Goal: Task Accomplishment & Management: Complete application form

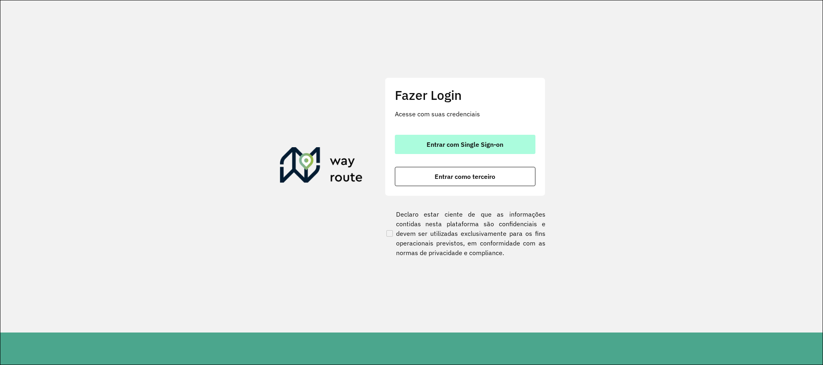
click at [464, 139] on button "Entrar com Single Sign-on" at bounding box center [465, 144] width 141 height 19
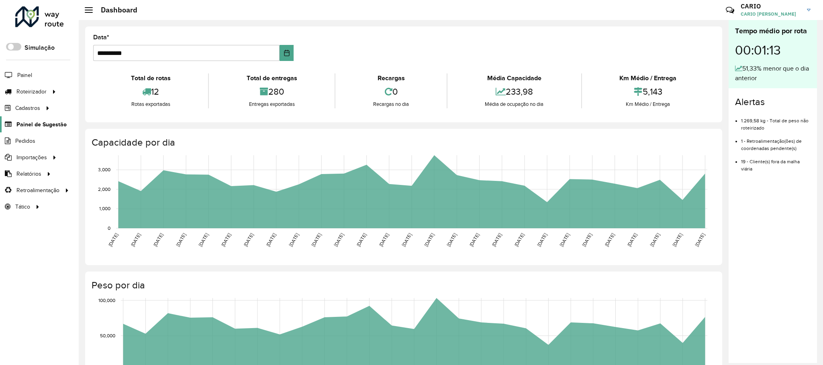
click at [46, 123] on span "Painel de Sugestão" at bounding box center [41, 124] width 50 height 8
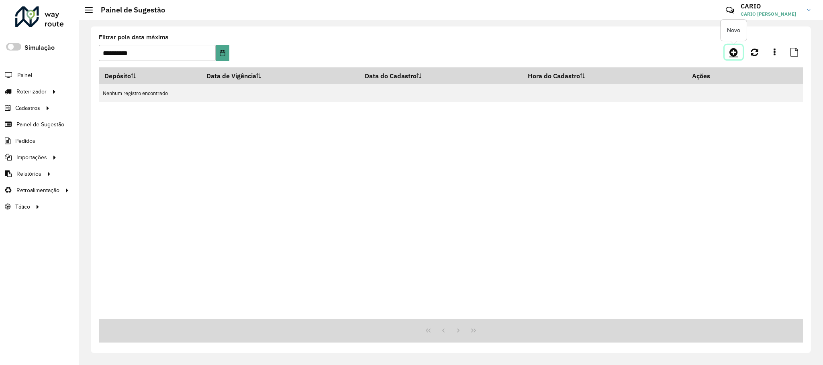
click at [731, 47] on icon at bounding box center [733, 52] width 8 height 10
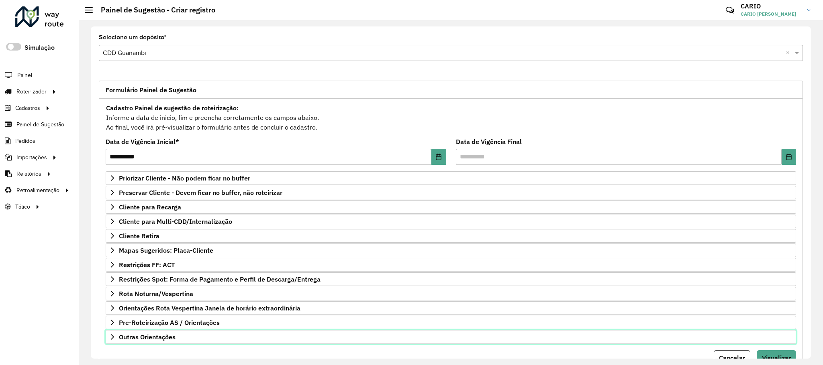
click at [172, 341] on span "Outras Orientações" at bounding box center [147, 337] width 57 height 6
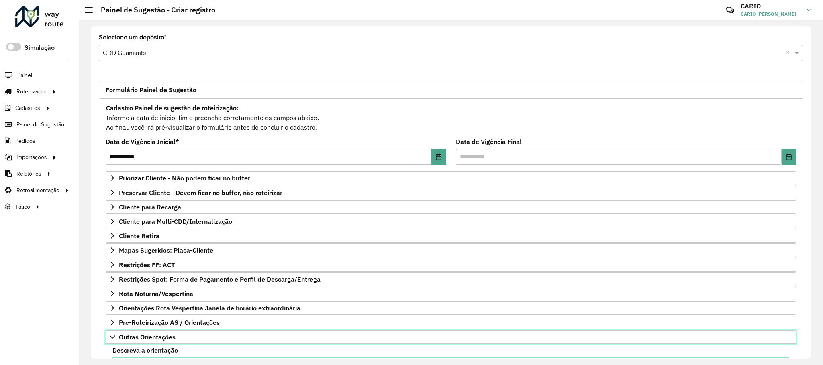
scroll to position [134, 0]
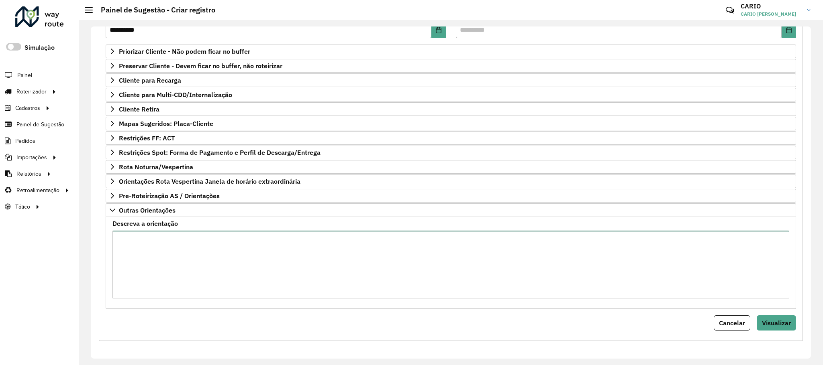
drag, startPoint x: 168, startPoint y: 264, endPoint x: 182, endPoint y: 263, distance: 14.5
click at [168, 264] on textarea "Descreva a orientação" at bounding box center [450, 265] width 677 height 68
type textarea "*"
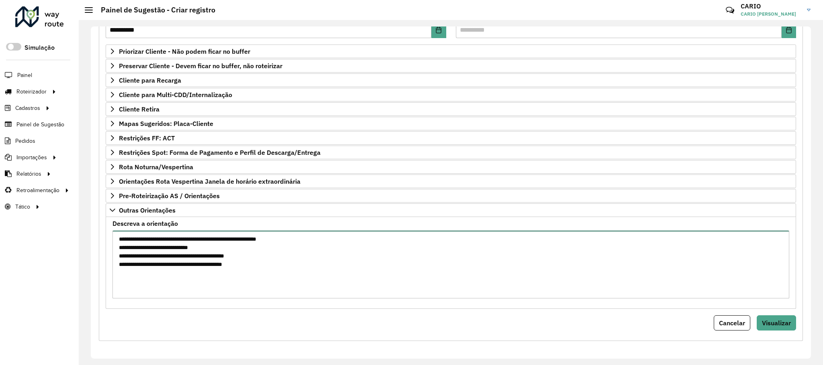
click at [194, 237] on textarea "**********" at bounding box center [450, 265] width 677 height 68
click at [196, 239] on textarea "**********" at bounding box center [450, 265] width 677 height 68
click at [253, 277] on textarea "**********" at bounding box center [450, 265] width 677 height 68
click at [182, 273] on textarea "**********" at bounding box center [450, 265] width 677 height 68
drag, startPoint x: 245, startPoint y: 271, endPoint x: 331, endPoint y: 283, distance: 86.4
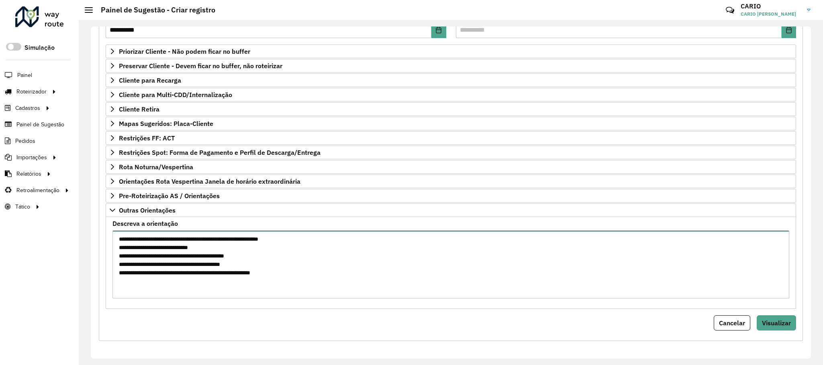
click at [246, 271] on textarea "**********" at bounding box center [450, 265] width 677 height 68
click at [186, 275] on textarea "**********" at bounding box center [450, 265] width 677 height 68
drag, startPoint x: 186, startPoint y: 275, endPoint x: 227, endPoint y: 276, distance: 41.0
drag, startPoint x: 227, startPoint y: 276, endPoint x: 475, endPoint y: 275, distance: 248.6
click at [476, 275] on textarea "**********" at bounding box center [450, 265] width 677 height 68
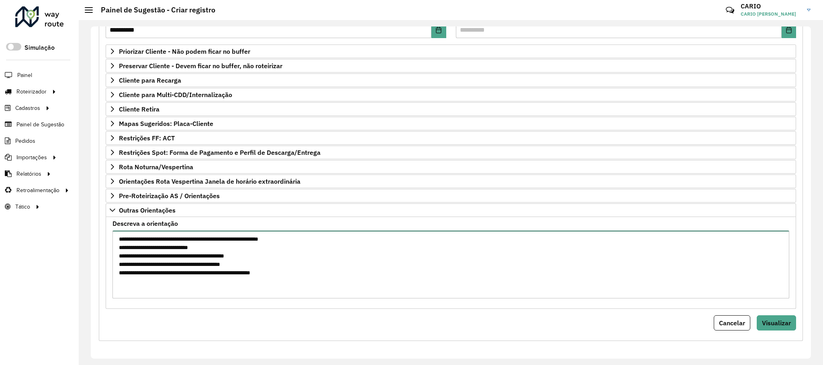
click at [209, 271] on textarea "**********" at bounding box center [450, 265] width 677 height 68
drag, startPoint x: 262, startPoint y: 271, endPoint x: 115, endPoint y: 269, distance: 147.0
click at [116, 269] on textarea "**********" at bounding box center [450, 265] width 677 height 68
click at [267, 275] on textarea "**********" at bounding box center [450, 265] width 677 height 68
drag, startPoint x: 261, startPoint y: 273, endPoint x: 96, endPoint y: 273, distance: 165.1
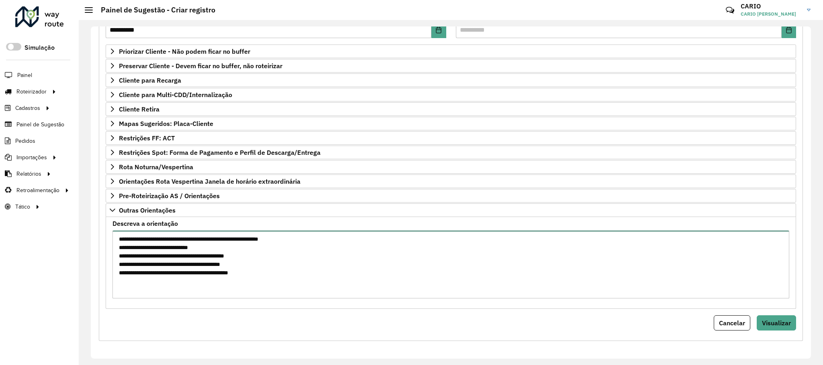
click at [96, 273] on div "**********" at bounding box center [451, 148] width 714 height 388
type textarea "**********"
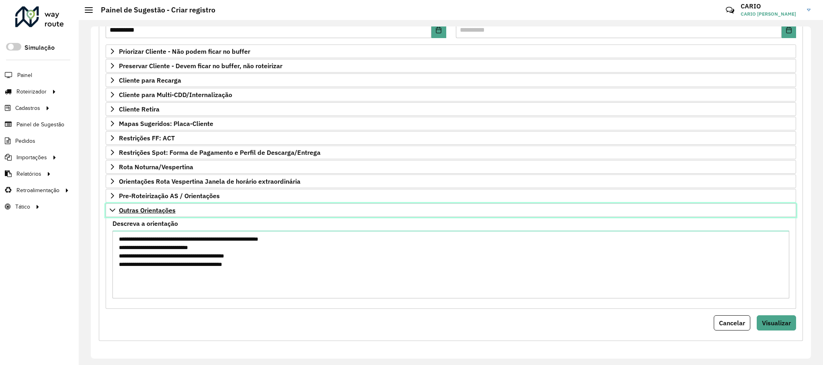
click at [117, 207] on link "Outras Orientações" at bounding box center [451, 211] width 690 height 14
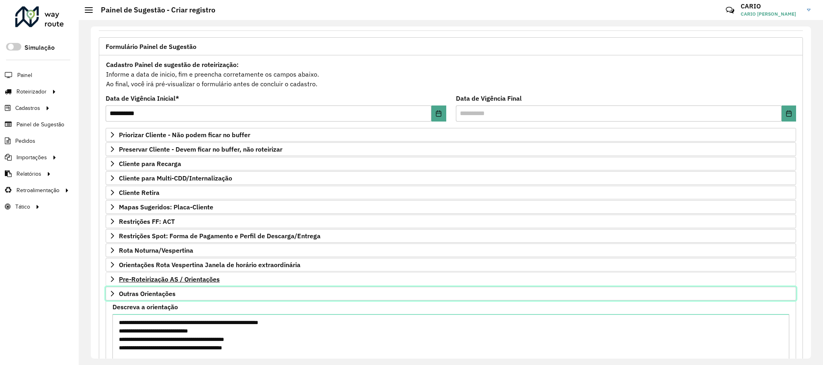
scroll to position [41, 0]
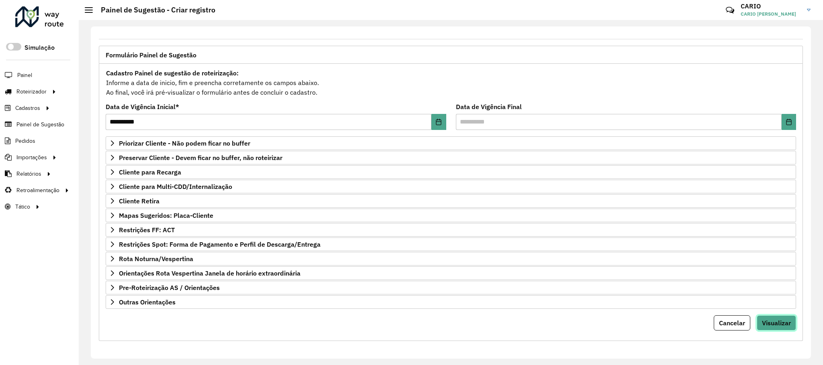
click at [773, 317] on button "Visualizar" at bounding box center [776, 323] width 39 height 15
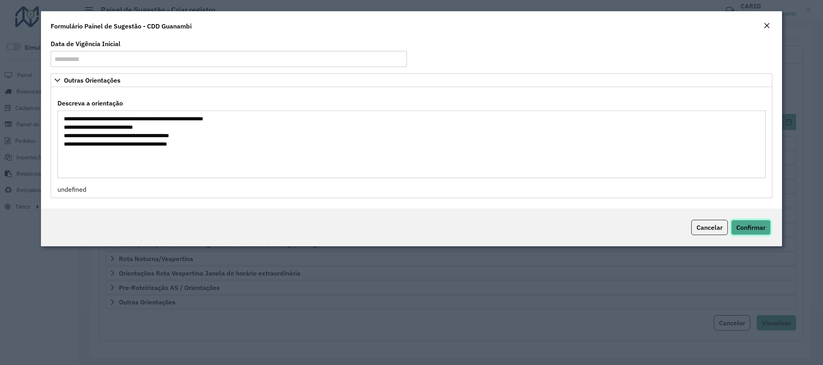
click at [753, 231] on span "Confirmar" at bounding box center [750, 228] width 29 height 8
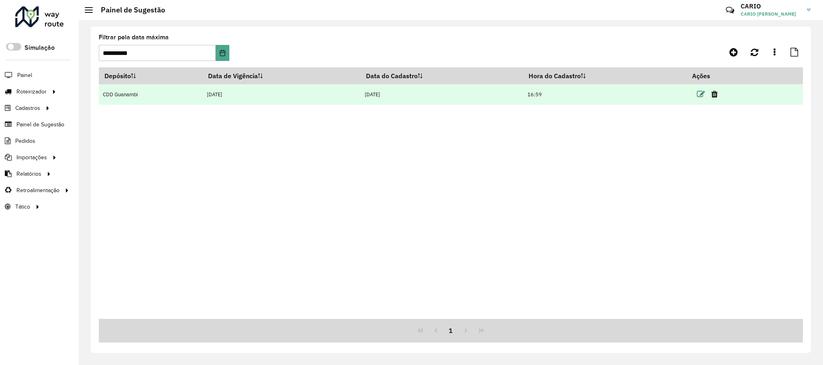
click at [699, 98] on icon at bounding box center [701, 94] width 8 height 8
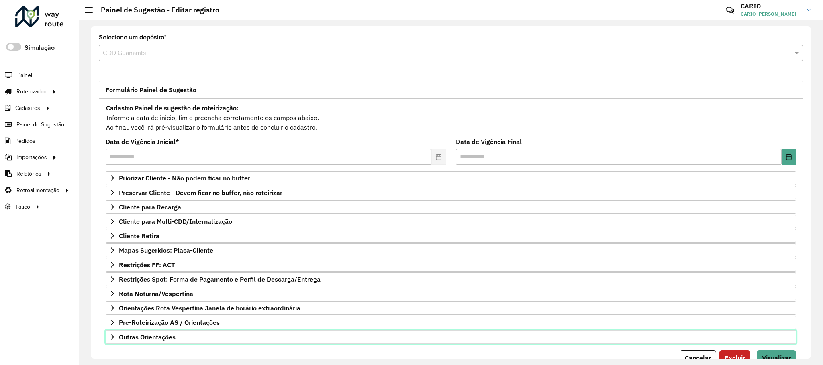
click at [167, 341] on span "Outras Orientações" at bounding box center [147, 337] width 57 height 6
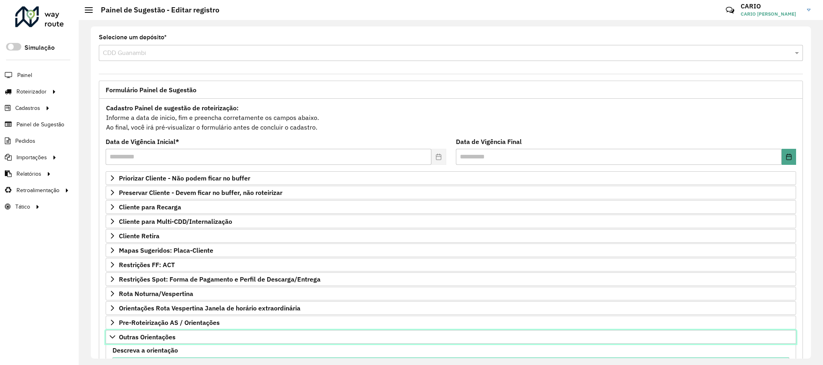
scroll to position [134, 0]
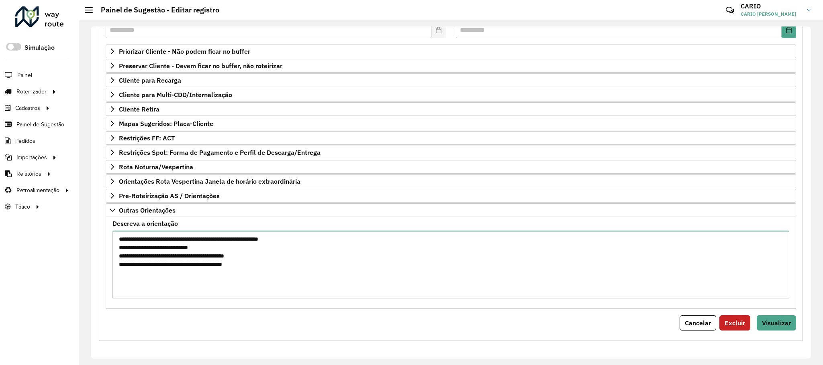
click at [291, 264] on textarea "**********" at bounding box center [450, 265] width 677 height 68
type textarea "**********"
click at [782, 323] on span "Visualizar" at bounding box center [776, 323] width 29 height 8
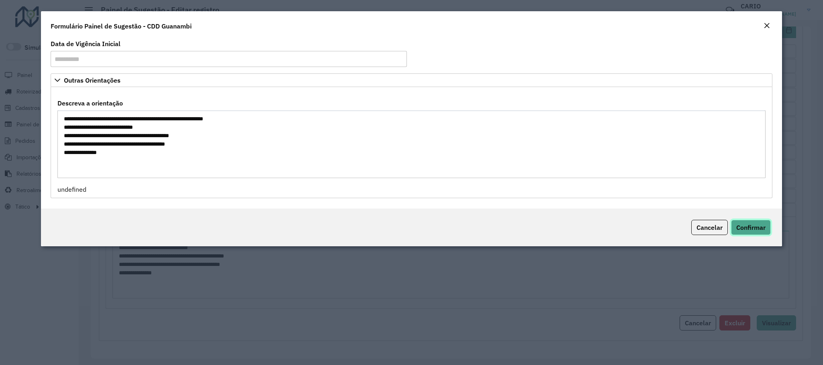
click at [751, 228] on span "Confirmar" at bounding box center [750, 228] width 29 height 8
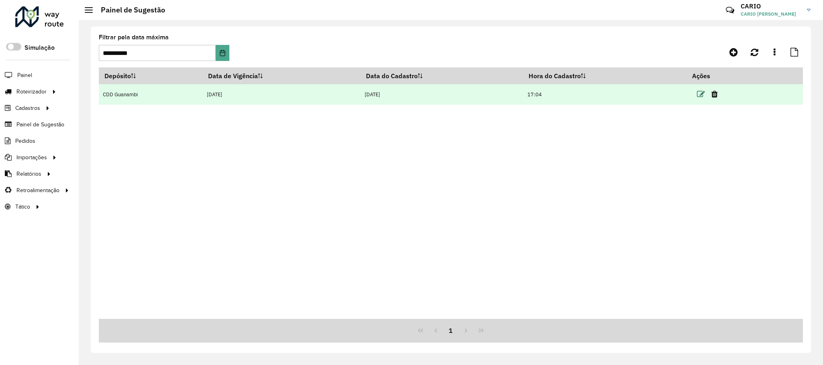
click at [702, 93] on icon at bounding box center [701, 94] width 8 height 8
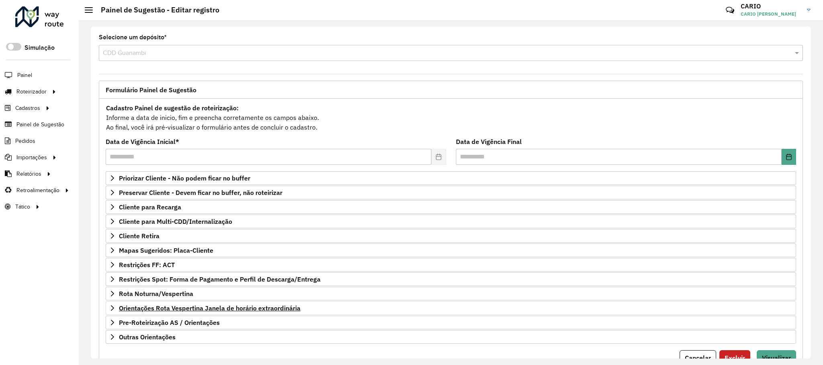
scroll to position [41, 0]
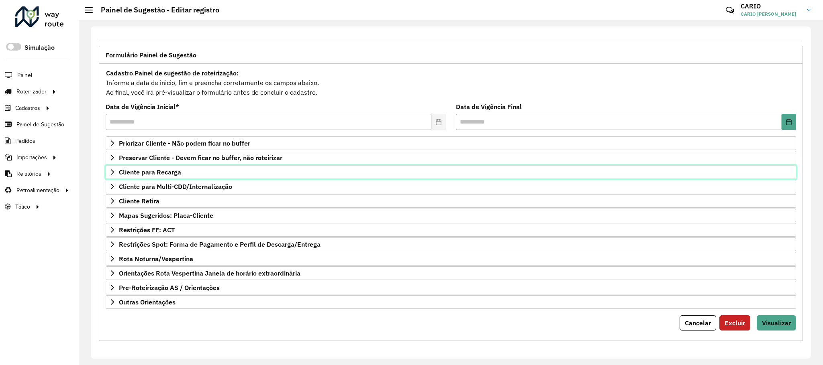
click at [155, 169] on span "Cliente para Recarga" at bounding box center [150, 172] width 62 height 6
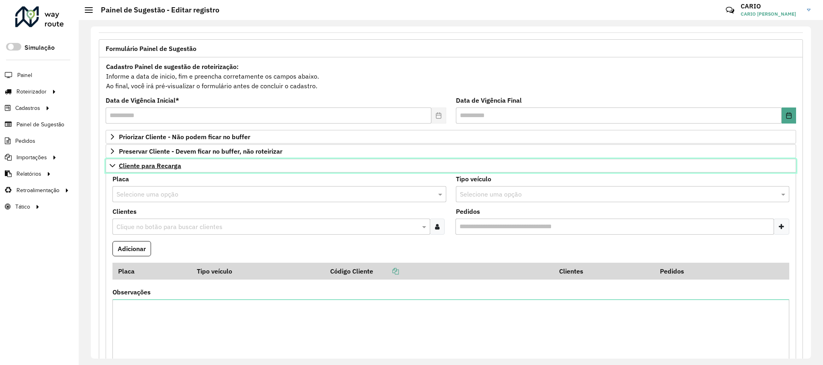
click at [151, 164] on span "Cliente para Recarga" at bounding box center [150, 166] width 62 height 6
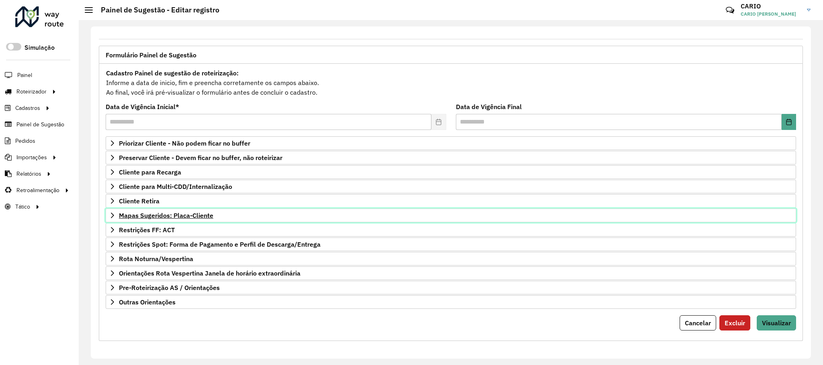
click at [184, 212] on span "Mapas Sugeridos: Placa-Cliente" at bounding box center [166, 215] width 94 height 6
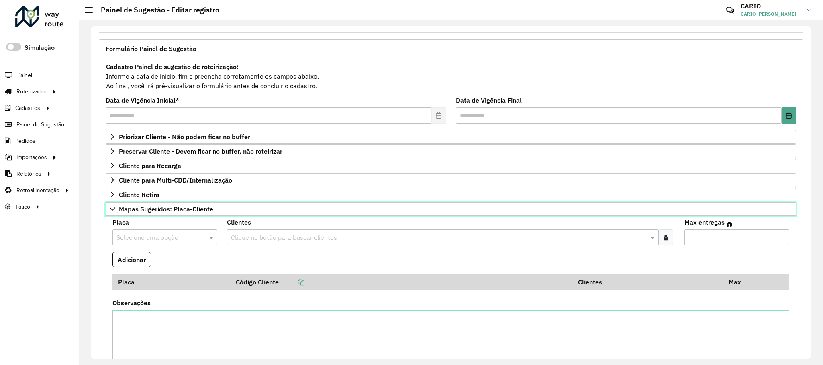
scroll to position [102, 0]
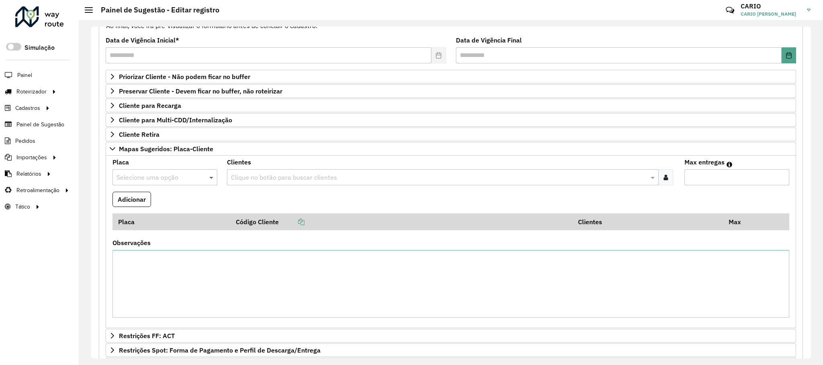
click at [208, 181] on span at bounding box center [212, 178] width 10 height 10
click at [208, 180] on span at bounding box center [212, 178] width 10 height 10
click at [210, 179] on span at bounding box center [212, 178] width 10 height 10
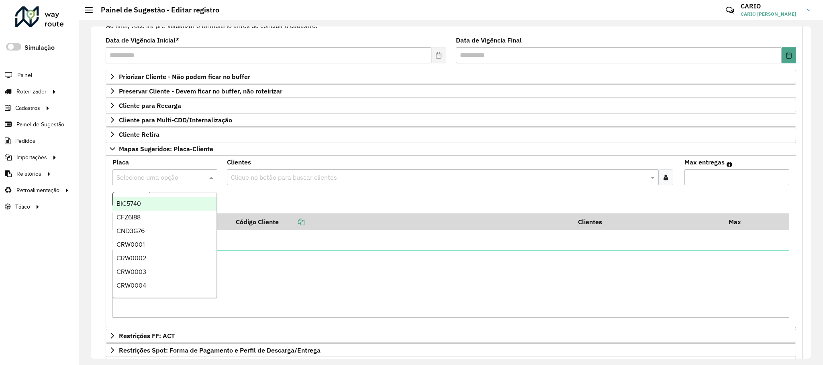
click at [210, 179] on span at bounding box center [212, 178] width 10 height 10
click at [176, 186] on div "Selecione uma opção" at bounding box center [164, 177] width 105 height 16
type input "***"
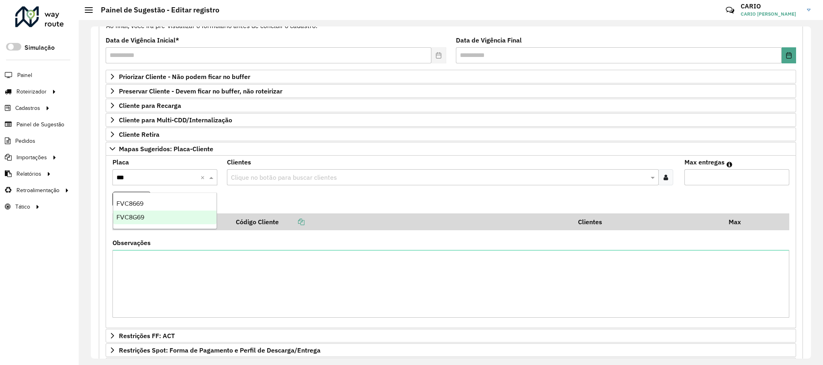
click at [148, 217] on div "FVC8G69" at bounding box center [165, 218] width 104 height 14
click at [182, 202] on formly-field "Adicionar" at bounding box center [451, 203] width 686 height 22
click at [278, 181] on input "text" at bounding box center [439, 178] width 420 height 10
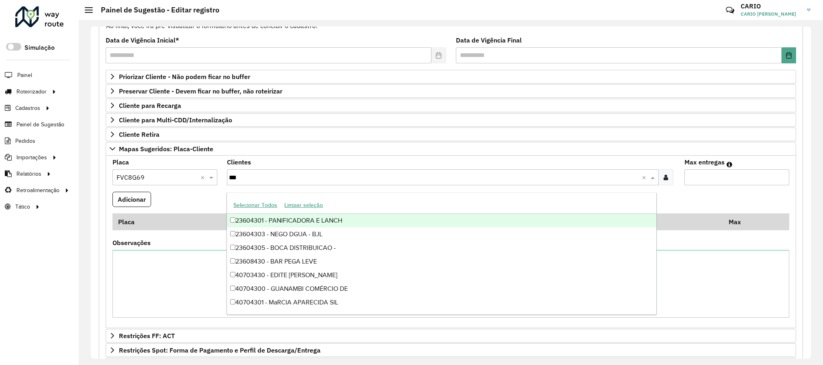
type input "****"
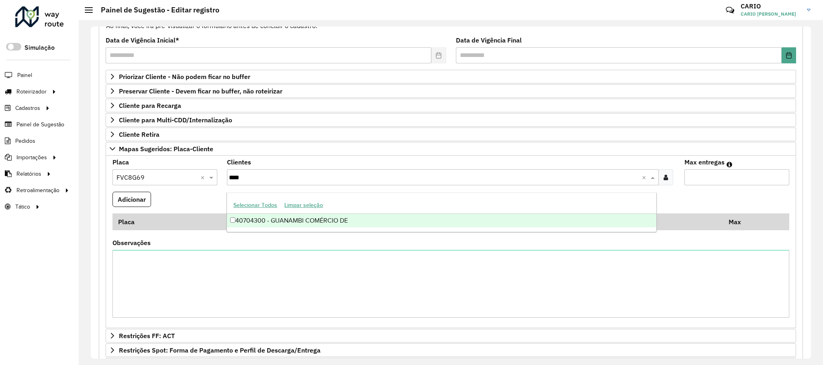
click at [267, 220] on div "40704300 - GUANAMBI COMÉRCIO DE" at bounding box center [441, 221] width 429 height 14
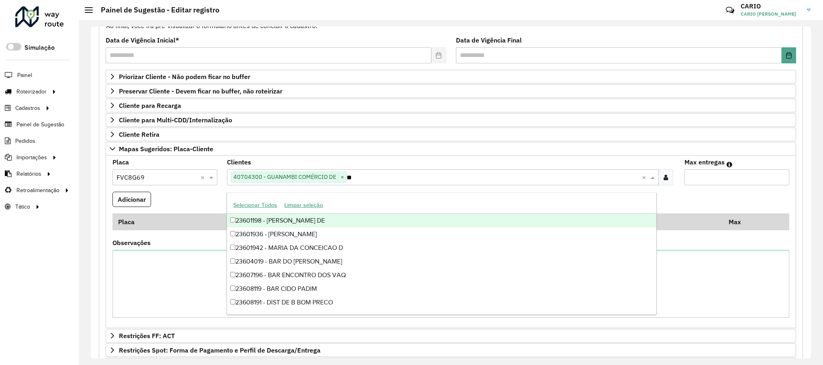
type input "***"
click at [303, 222] on div "40700195 - DOCELAR SUPERMERCADO" at bounding box center [441, 221] width 429 height 14
click at [698, 180] on input "Max entregas" at bounding box center [736, 177] width 105 height 16
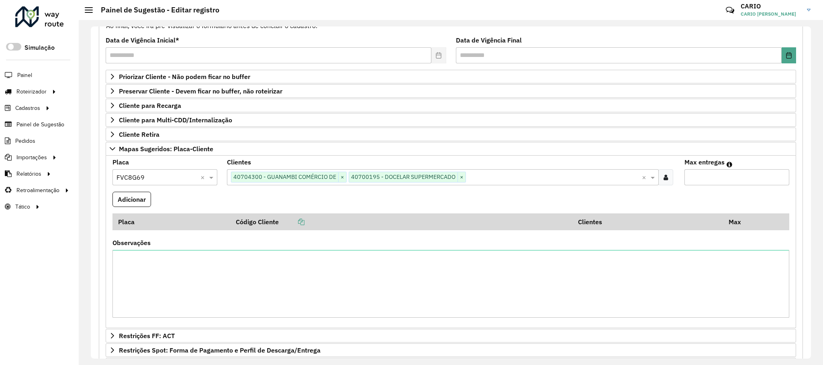
type input "*"
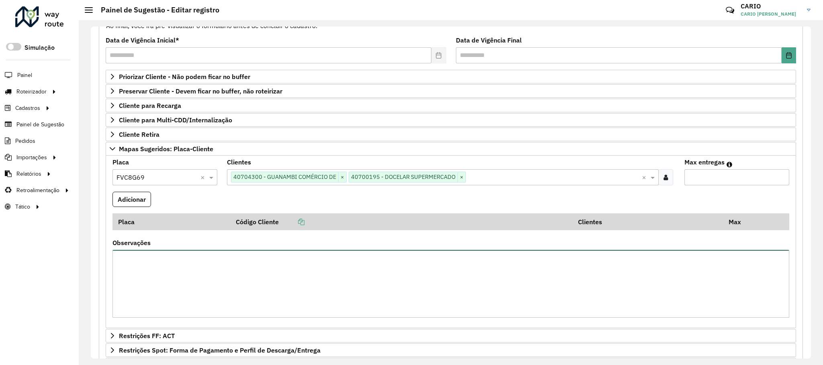
drag, startPoint x: 261, startPoint y: 282, endPoint x: 257, endPoint y: 281, distance: 4.6
click at [260, 281] on textarea "Observações" at bounding box center [450, 284] width 677 height 68
type textarea "**********"
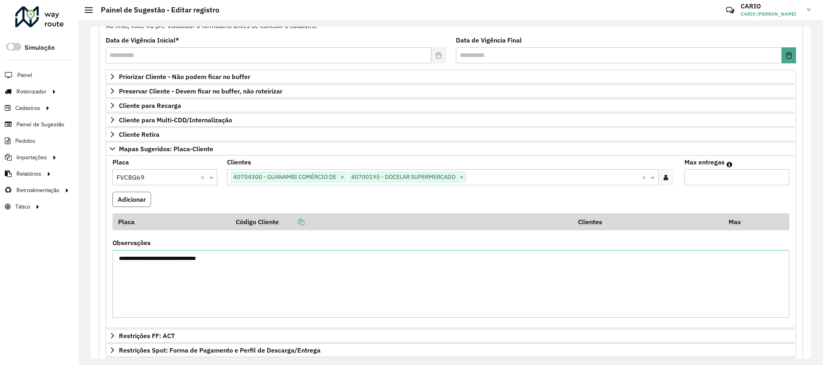
click at [133, 201] on button "Adicionar" at bounding box center [131, 199] width 39 height 15
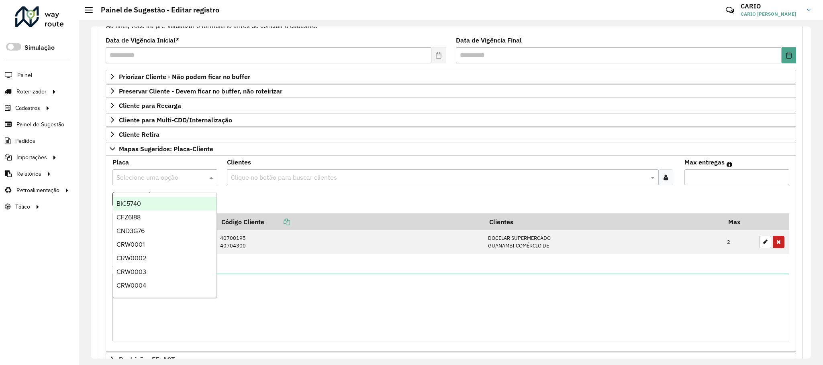
click at [163, 182] on input "text" at bounding box center [156, 178] width 81 height 10
type input "*"
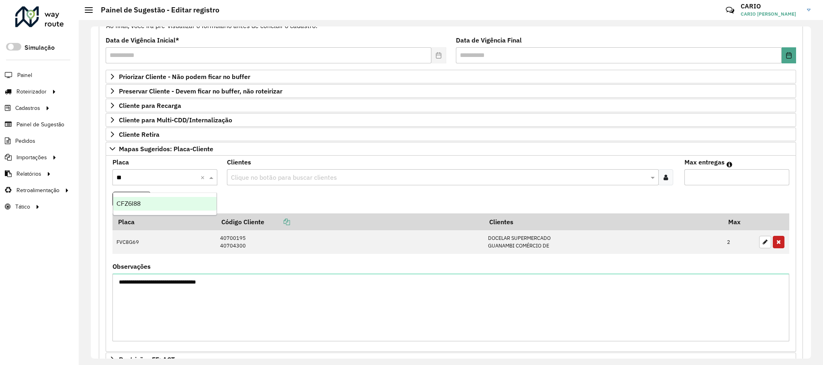
type input "***"
click at [183, 205] on div "CFZ6I88" at bounding box center [165, 204] width 104 height 14
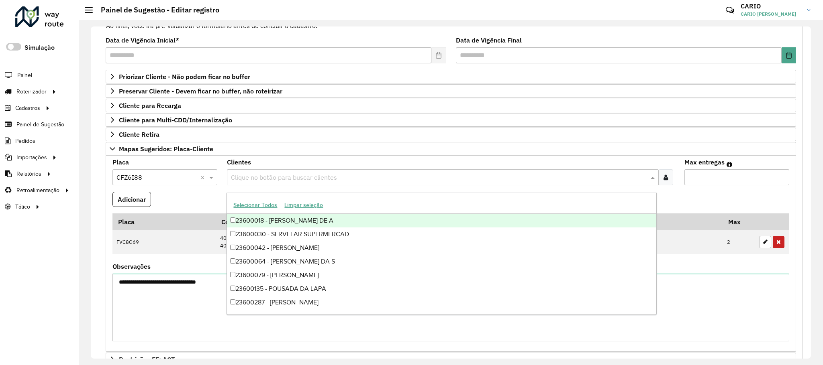
click at [270, 180] on input "text" at bounding box center [439, 178] width 420 height 10
type input "****"
click at [684, 176] on input "Max entregas" at bounding box center [736, 177] width 105 height 16
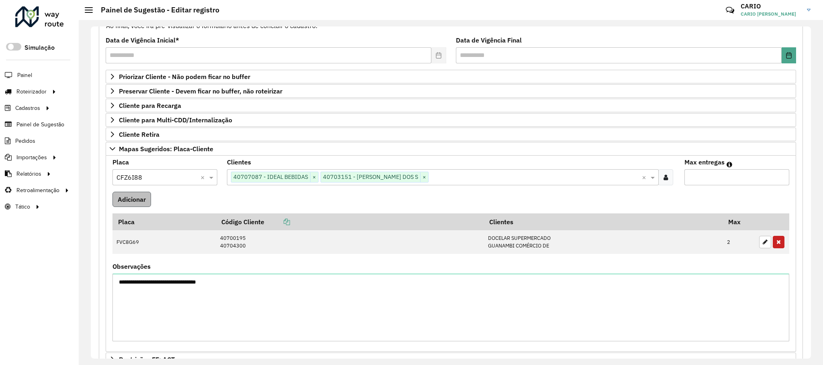
type input "*"
click at [122, 200] on button "Adicionar" at bounding box center [131, 199] width 39 height 15
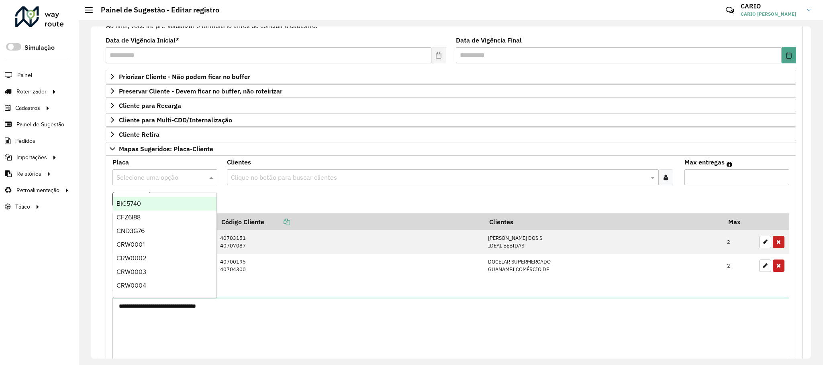
click at [167, 179] on input "text" at bounding box center [156, 178] width 81 height 10
type input "***"
click at [161, 214] on div "RUY0H50" at bounding box center [165, 218] width 104 height 14
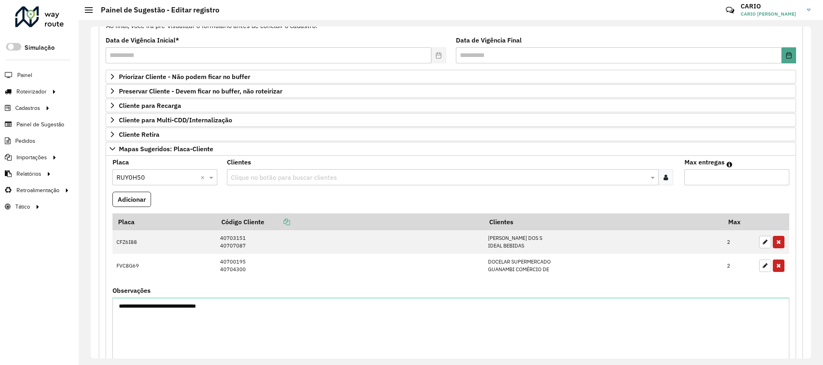
click at [255, 181] on input "text" at bounding box center [439, 178] width 420 height 10
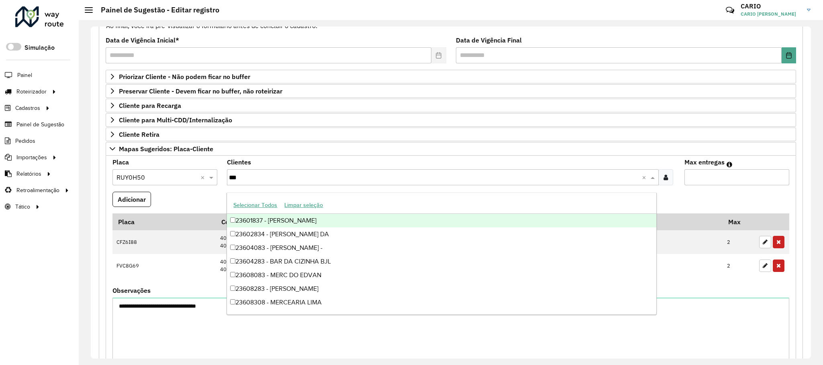
type input "****"
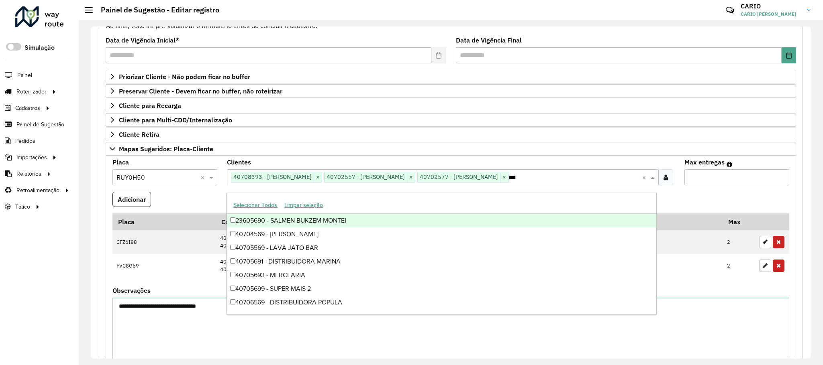
type input "****"
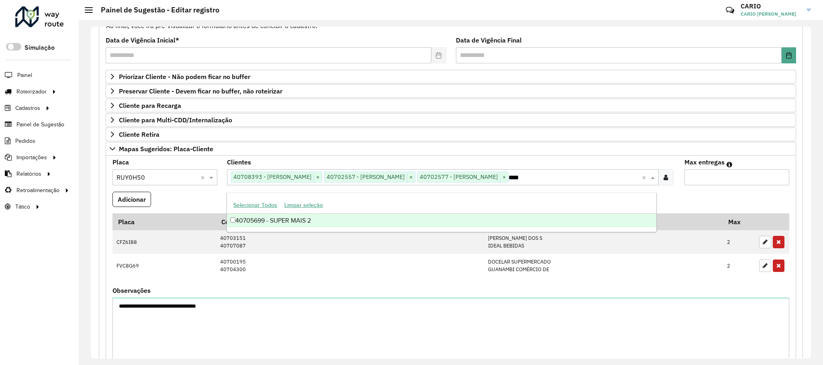
click at [293, 221] on div "40705699 - SUPER MAIS 2" at bounding box center [441, 221] width 429 height 14
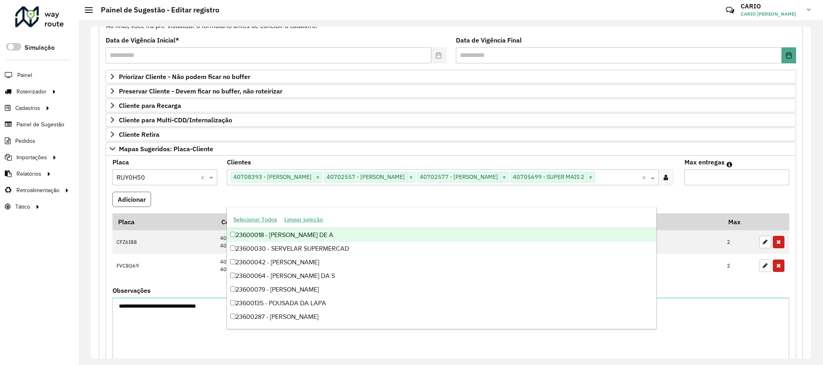
click at [146, 207] on button "Adicionar" at bounding box center [131, 199] width 39 height 15
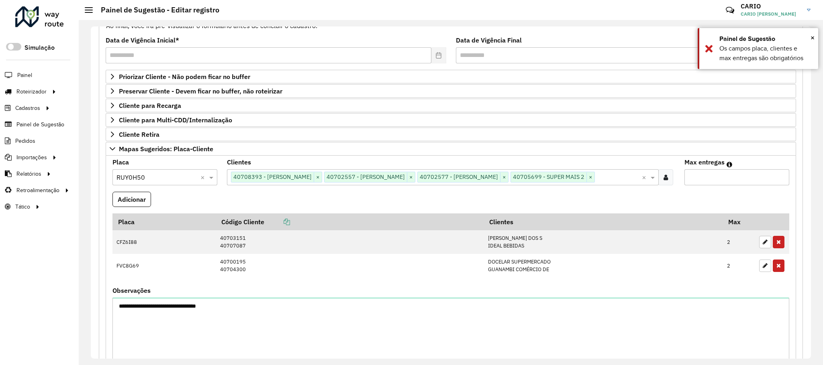
click at [731, 182] on input "Max entregas" at bounding box center [736, 177] width 105 height 16
type input "*"
click at [139, 207] on button "Adicionar" at bounding box center [131, 199] width 39 height 15
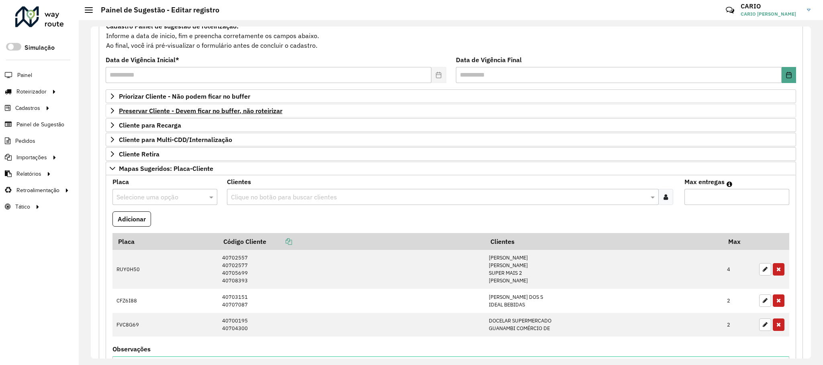
scroll to position [22, 0]
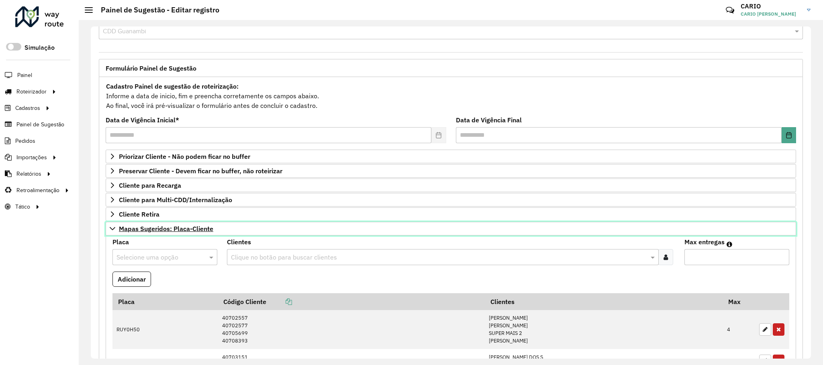
click at [156, 231] on span "Mapas Sugeridos: Placa-Cliente" at bounding box center [166, 229] width 94 height 6
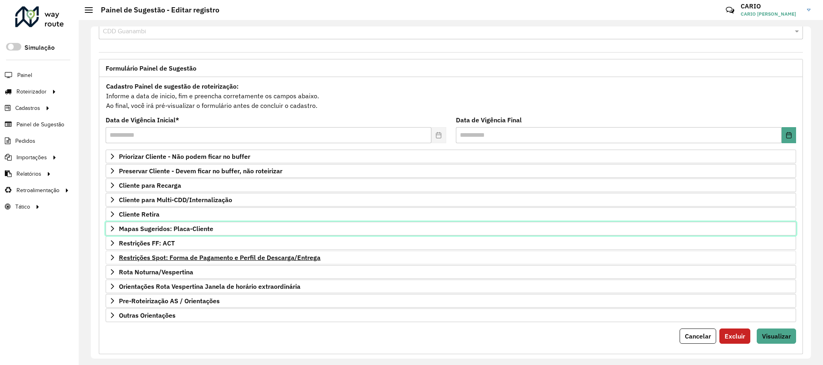
scroll to position [41, 0]
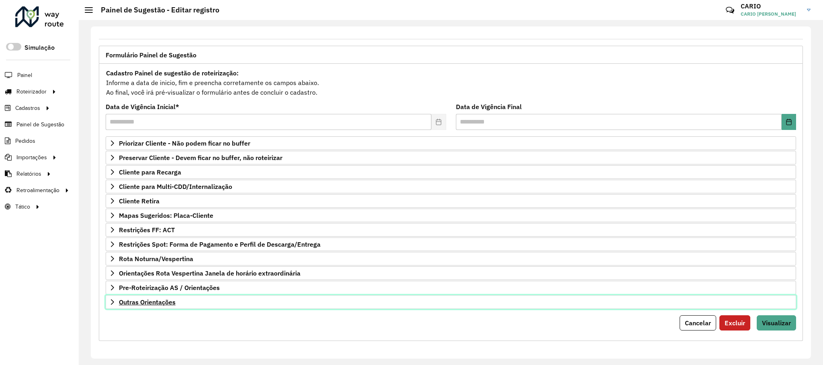
click at [149, 299] on span "Outras Orientações" at bounding box center [147, 302] width 57 height 6
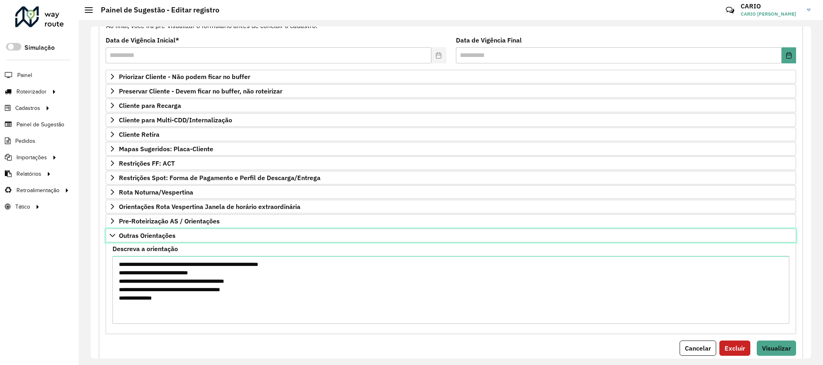
scroll to position [134, 0]
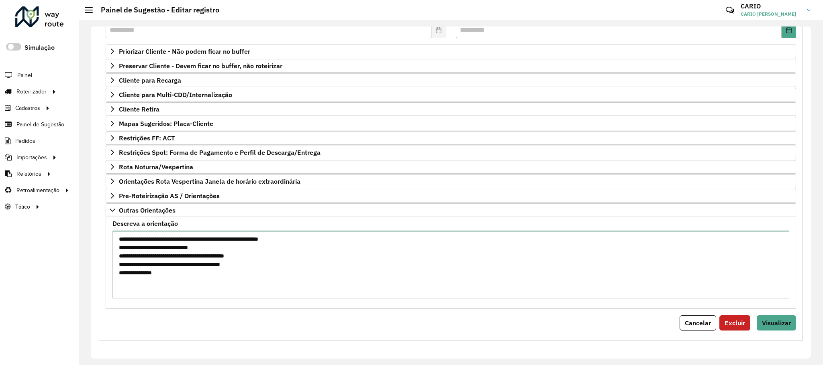
click at [119, 236] on textarea "**********" at bounding box center [450, 265] width 677 height 68
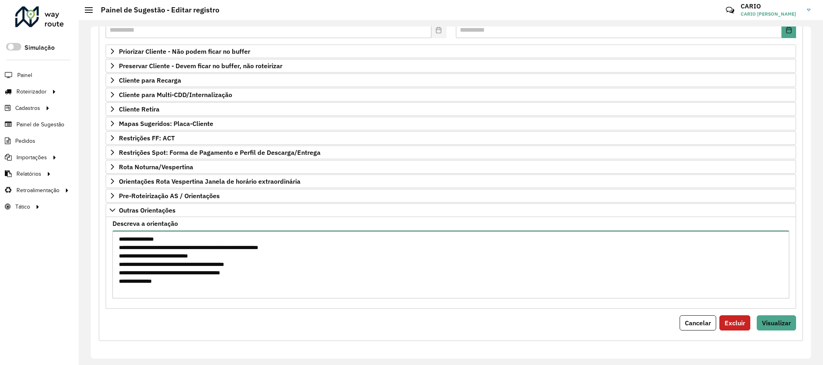
click at [127, 239] on textarea "**********" at bounding box center [450, 265] width 677 height 68
click at [163, 237] on textarea "**********" at bounding box center [450, 265] width 677 height 68
type textarea "**********"
click at [773, 327] on button "Visualizar" at bounding box center [776, 323] width 39 height 15
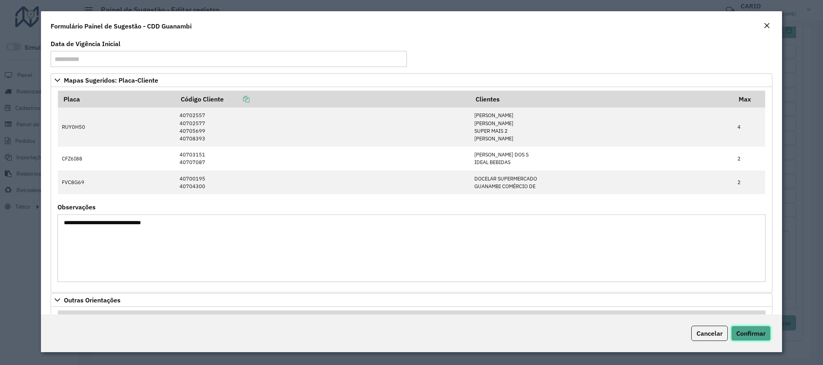
click at [759, 329] on button "Confirmar" at bounding box center [751, 333] width 40 height 15
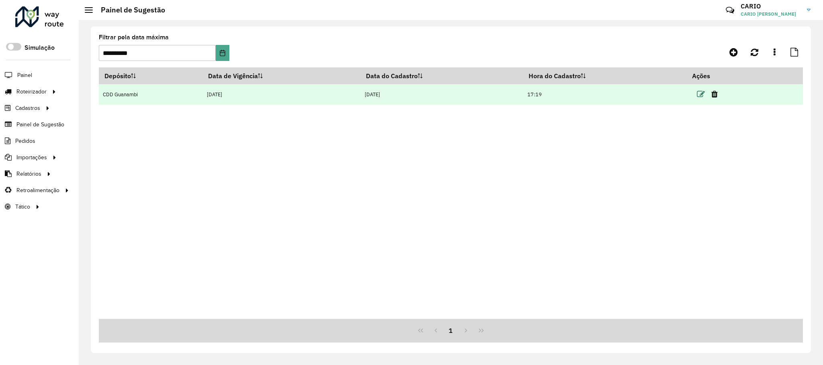
click at [702, 92] on icon at bounding box center [701, 94] width 8 height 8
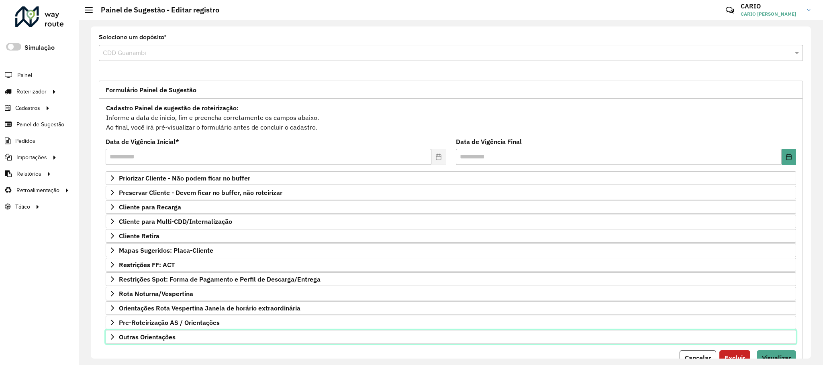
drag, startPoint x: 166, startPoint y: 349, endPoint x: 170, endPoint y: 345, distance: 5.4
click at [167, 344] on link "Outras Orientações" at bounding box center [451, 338] width 690 height 14
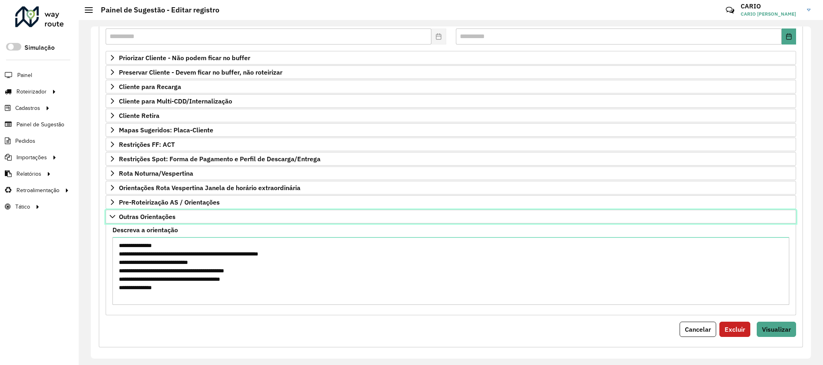
scroll to position [134, 0]
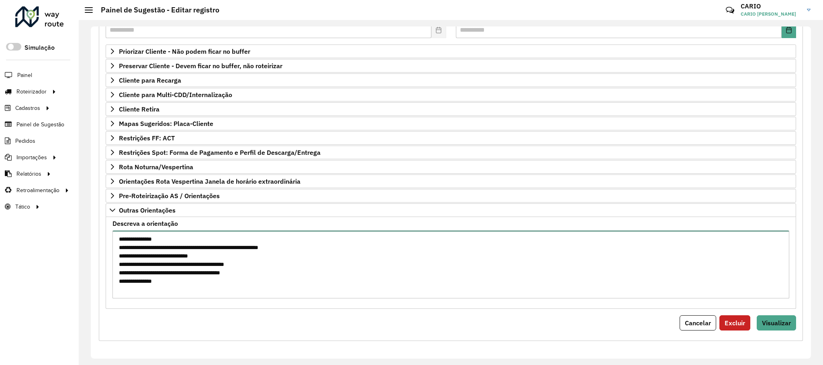
click at [294, 247] on textarea "**********" at bounding box center [450, 265] width 677 height 68
drag, startPoint x: 294, startPoint y: 245, endPoint x: 214, endPoint y: 245, distance: 79.9
click at [214, 245] on textarea "**********" at bounding box center [450, 265] width 677 height 68
click at [148, 281] on textarea "**********" at bounding box center [450, 265] width 677 height 68
click at [156, 281] on textarea "**********" at bounding box center [450, 265] width 677 height 68
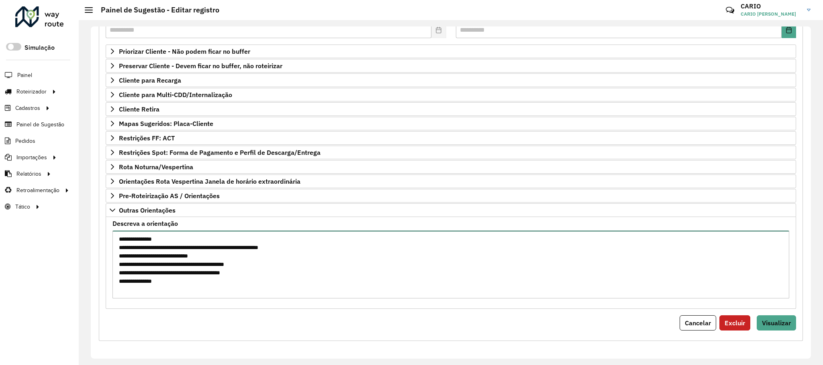
click at [167, 281] on textarea "**********" at bounding box center [450, 265] width 677 height 68
click at [773, 322] on span "Visualizar" at bounding box center [776, 323] width 29 height 8
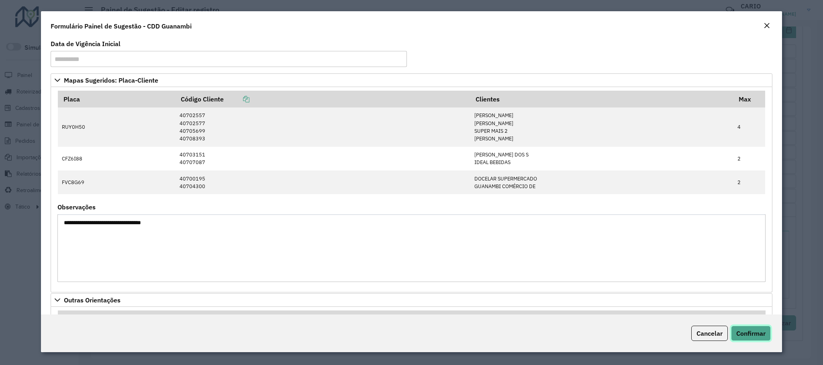
click at [762, 332] on span "Confirmar" at bounding box center [750, 334] width 29 height 8
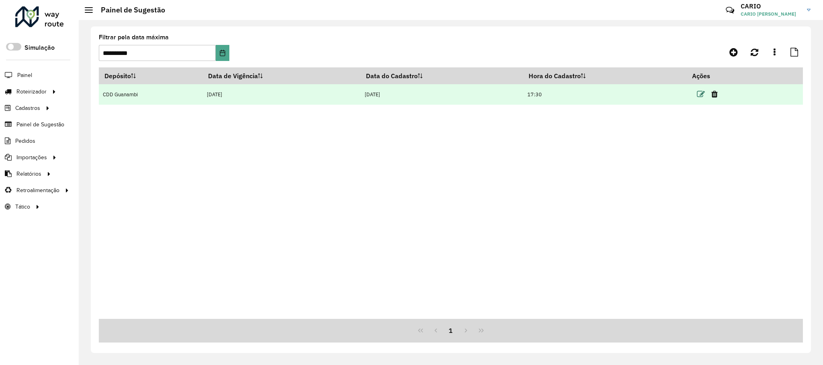
click at [699, 93] on icon at bounding box center [701, 94] width 8 height 8
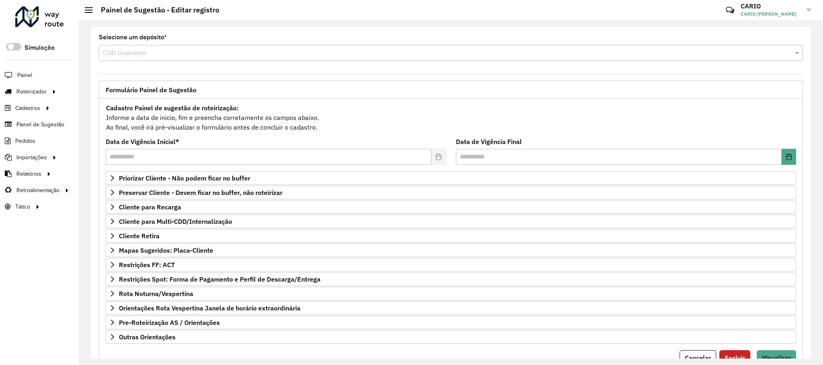
scroll to position [41, 0]
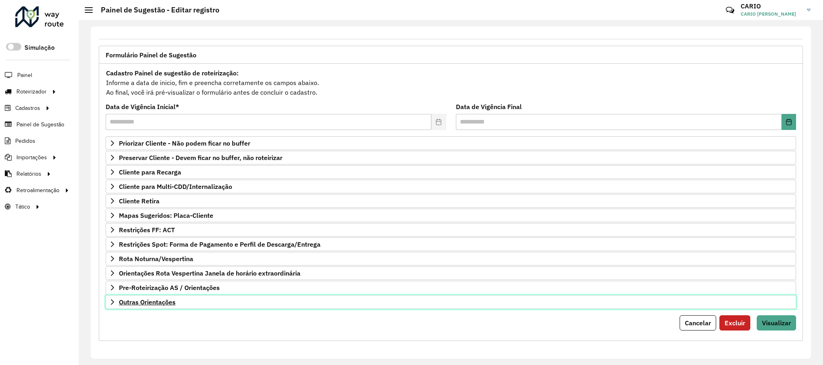
click at [149, 300] on span "Outras Orientações" at bounding box center [147, 302] width 57 height 6
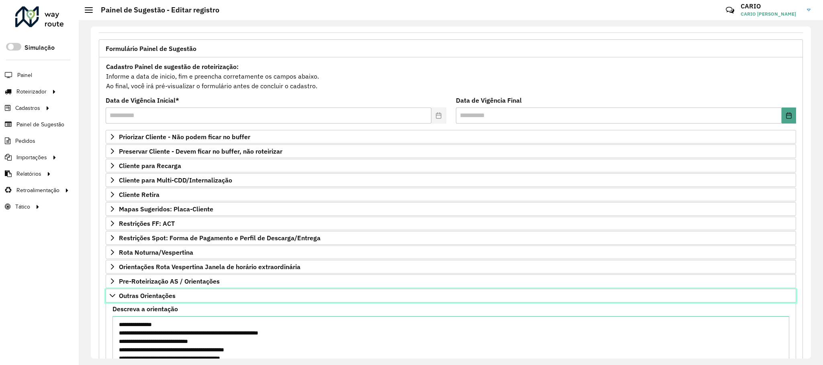
scroll to position [134, 0]
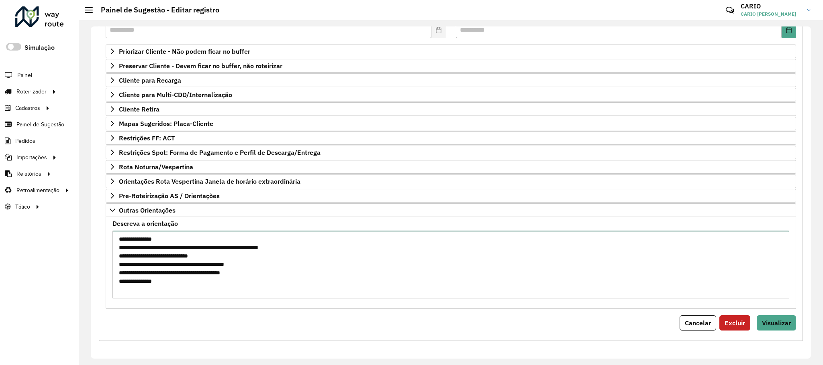
click at [232, 286] on textarea "**********" at bounding box center [450, 265] width 677 height 68
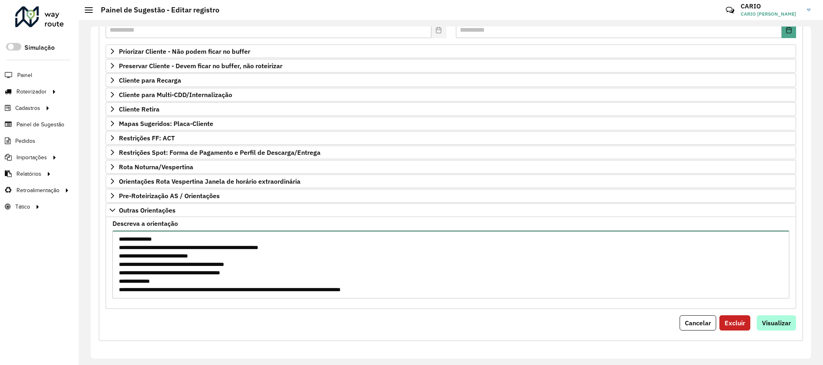
type textarea "**********"
click at [780, 319] on span "Visualizar" at bounding box center [776, 323] width 29 height 8
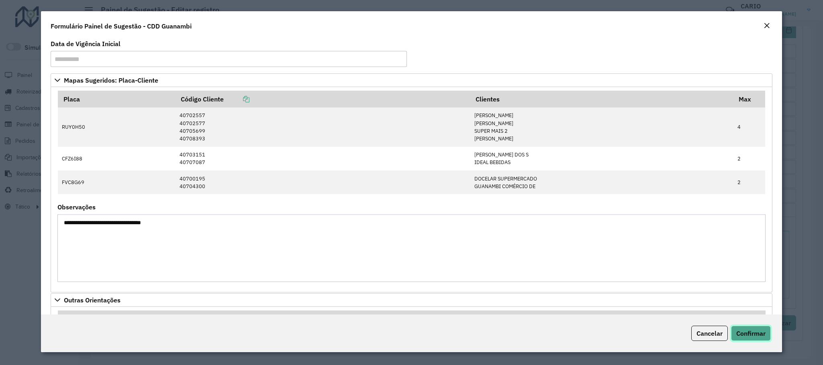
click at [746, 333] on span "Confirmar" at bounding box center [750, 334] width 29 height 8
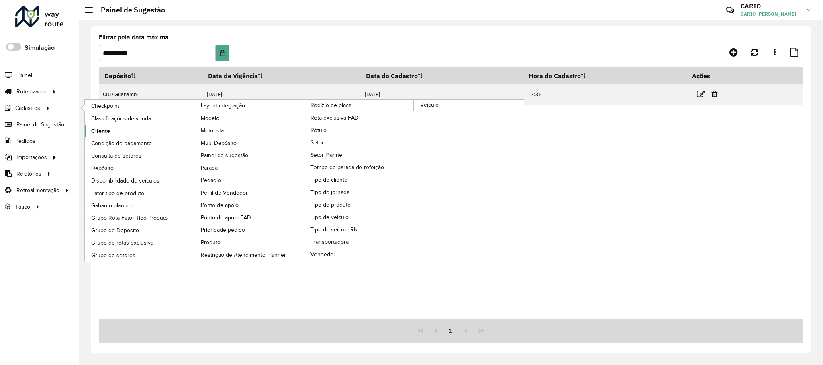
click at [102, 128] on span "Cliente" at bounding box center [100, 131] width 19 height 8
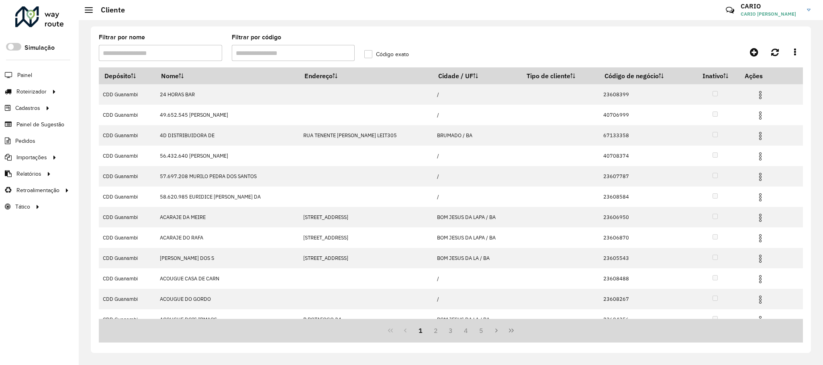
click at [317, 55] on input "Filtrar por código" at bounding box center [293, 53] width 123 height 16
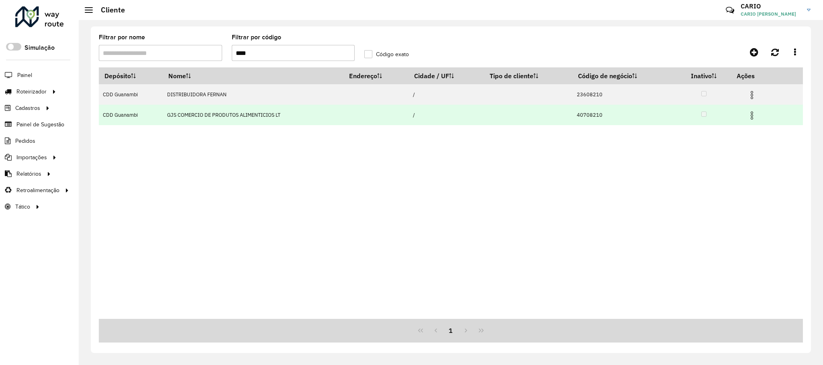
type input "****"
click at [755, 117] on img at bounding box center [752, 116] width 10 height 10
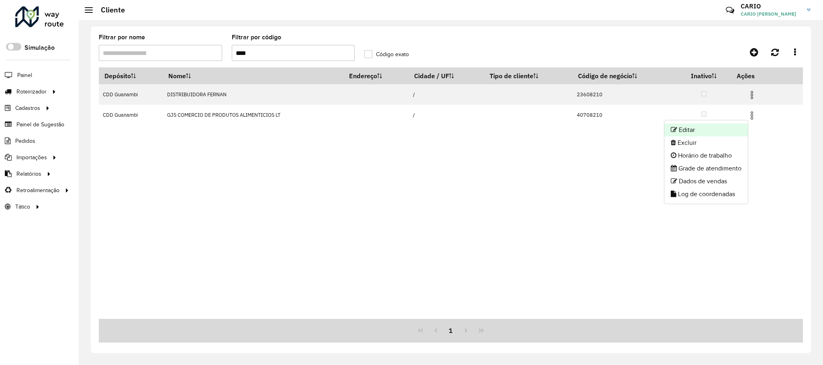
click at [681, 128] on li "Editar" at bounding box center [706, 130] width 84 height 13
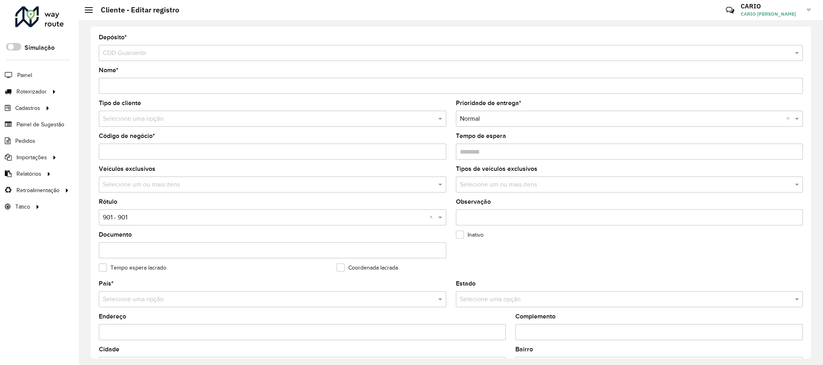
click at [184, 120] on hb-app "Aguarde... Pop-up bloqueado! Seu navegador bloqueou automáticamente a abertura …" at bounding box center [411, 182] width 823 height 365
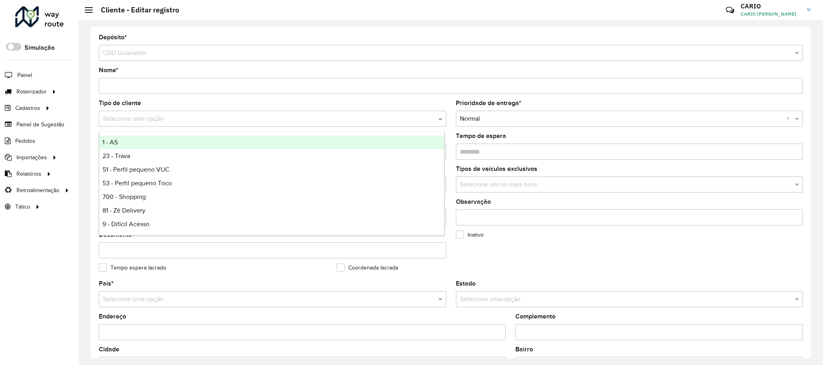
click at [265, 116] on input "text" at bounding box center [264, 119] width 323 height 10
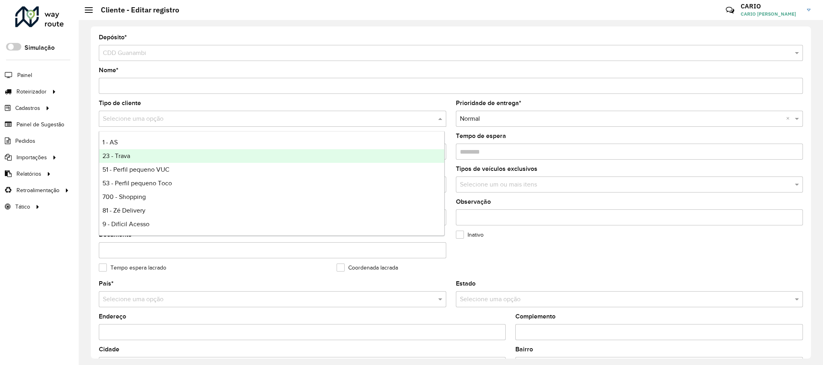
click at [129, 156] on span "23 - Trava" at bounding box center [116, 156] width 28 height 7
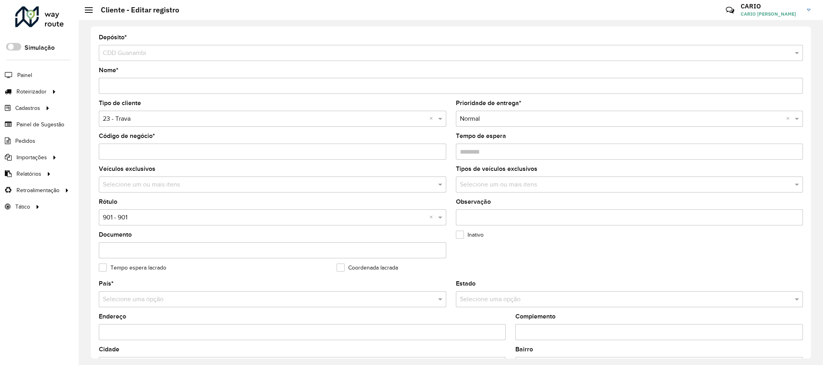
scroll to position [60, 0]
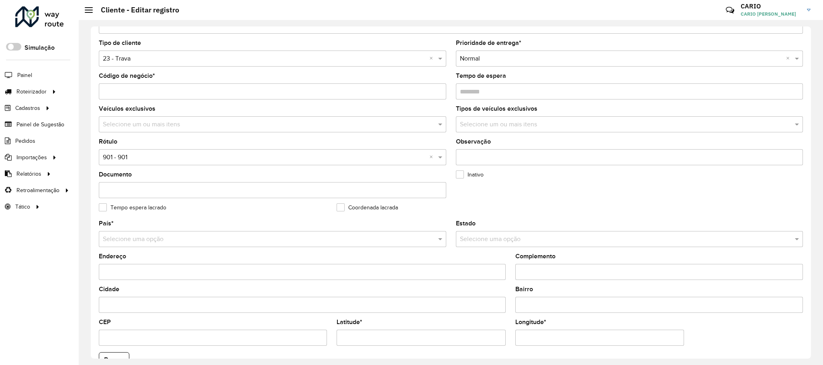
click at [339, 209] on label "Coordenada lacrada" at bounding box center [367, 208] width 61 height 8
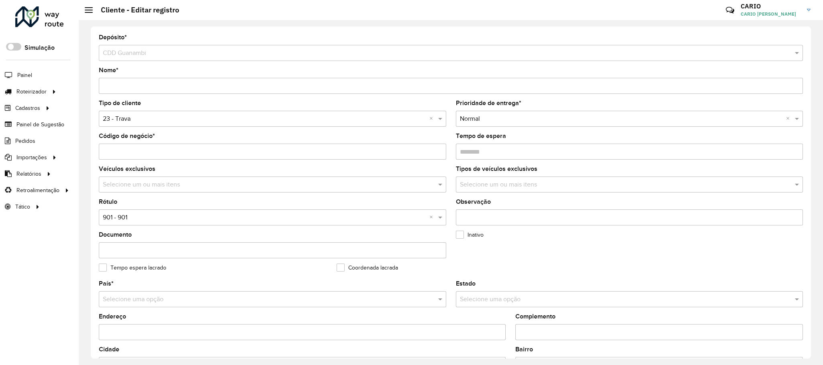
scroll to position [235, 0]
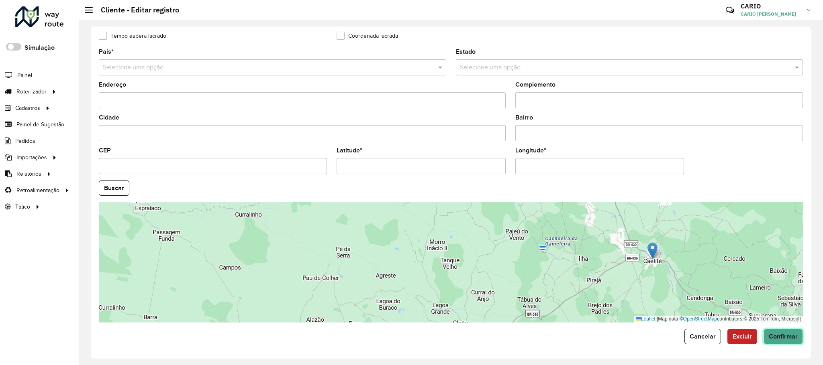
click at [780, 331] on button "Confirmar" at bounding box center [782, 336] width 39 height 15
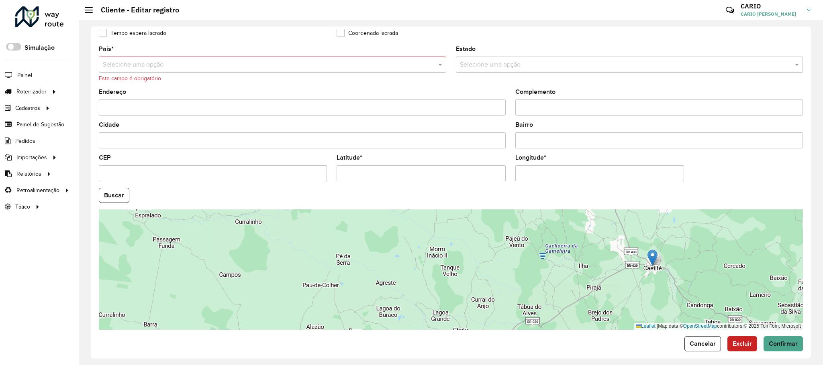
click at [370, 98] on div "Endereço" at bounding box center [302, 102] width 407 height 27
click at [320, 83] on div "Este campo é obrigatório" at bounding box center [272, 78] width 347 height 8
click at [208, 91] on div "Endereço" at bounding box center [302, 102] width 407 height 27
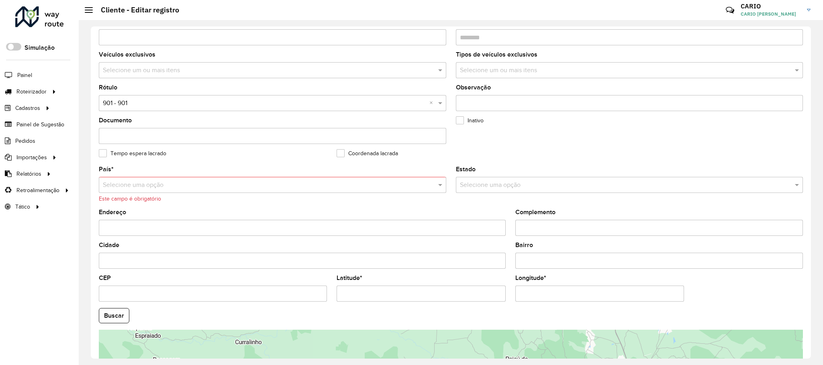
click at [428, 188] on div at bounding box center [272, 185] width 347 height 10
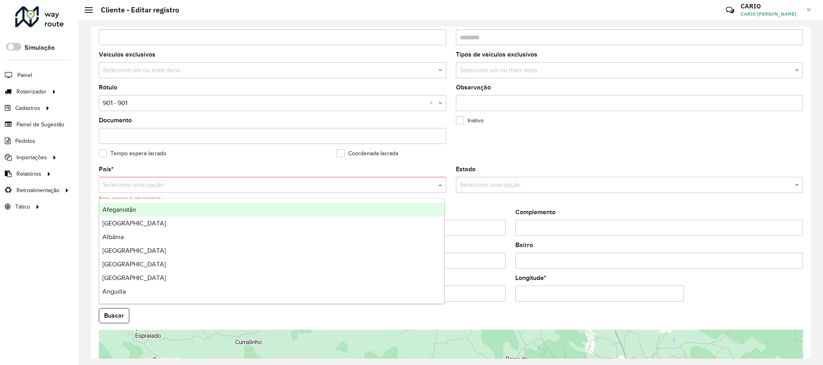
drag, startPoint x: 235, startPoint y: 164, endPoint x: 241, endPoint y: 162, distance: 6.9
click at [237, 165] on formly-field "Tempo espera lacrado" at bounding box center [213, 159] width 238 height 16
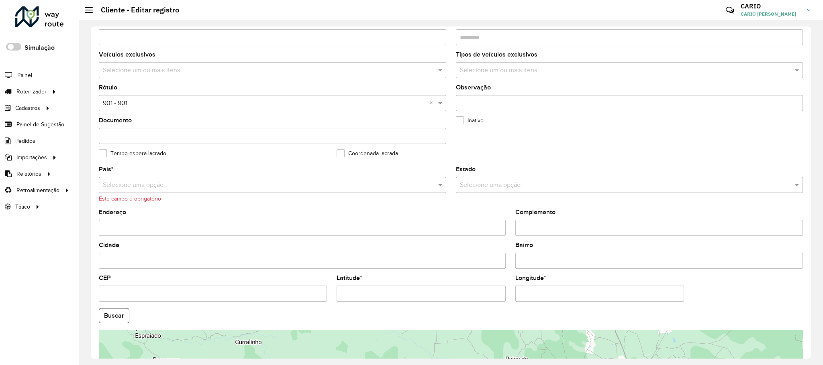
click at [249, 160] on div "Tempo espera lacrado" at bounding box center [213, 156] width 228 height 10
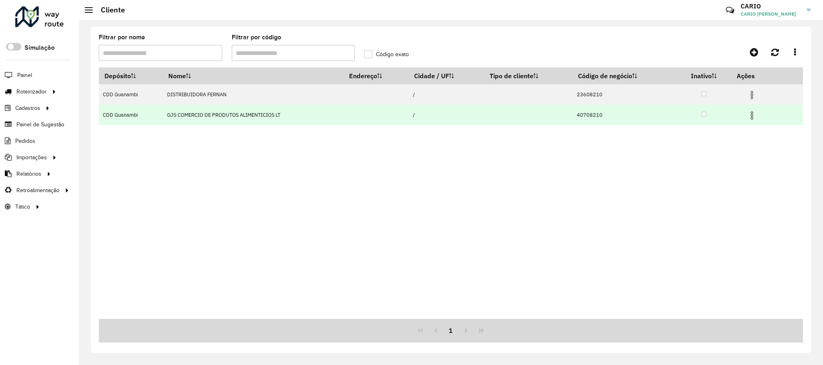
click at [749, 118] on img at bounding box center [752, 116] width 10 height 10
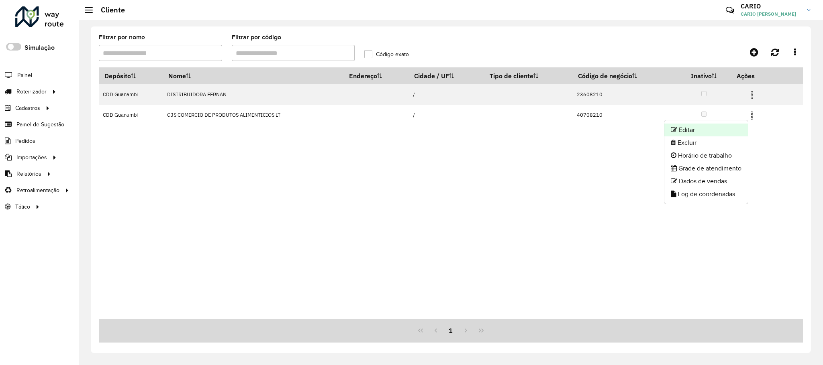
click at [684, 132] on li "Editar" at bounding box center [706, 130] width 84 height 13
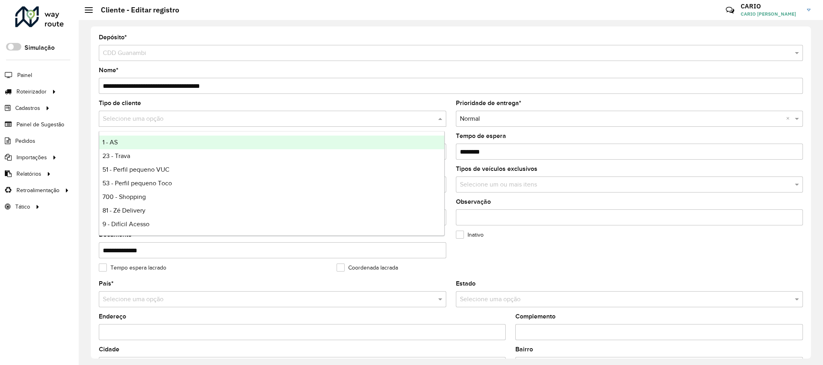
click at [155, 122] on input "text" at bounding box center [264, 119] width 323 height 10
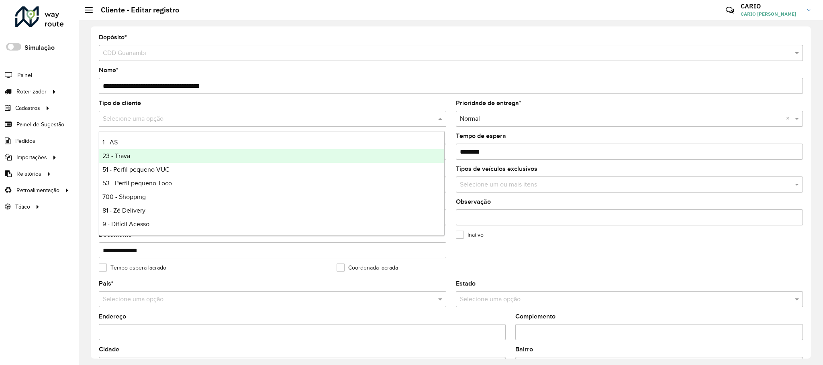
click at [124, 156] on span "23 - Trava" at bounding box center [116, 156] width 28 height 7
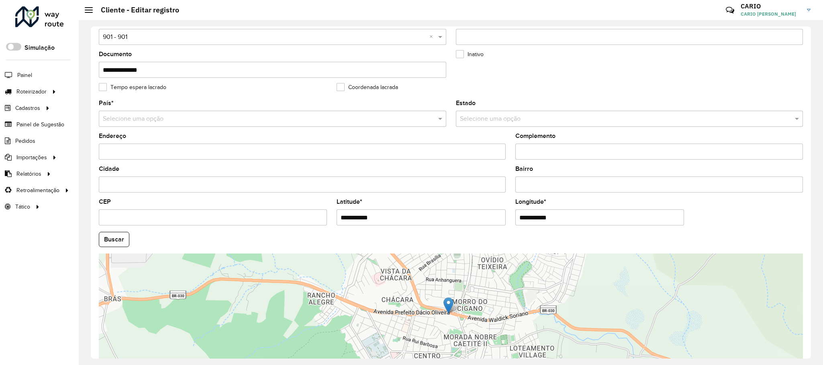
scroll to position [235, 0]
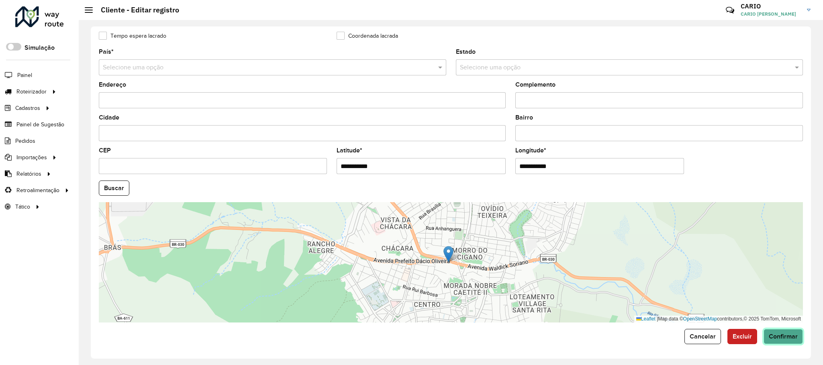
click at [774, 337] on span "Confirmar" at bounding box center [783, 336] width 29 height 7
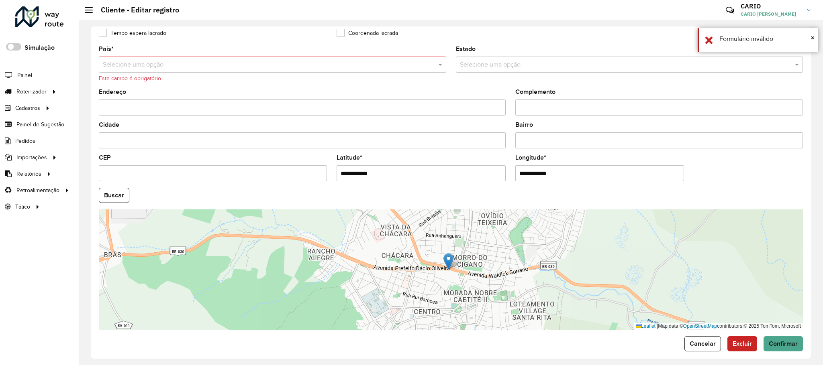
click at [392, 63] on input "text" at bounding box center [264, 65] width 323 height 10
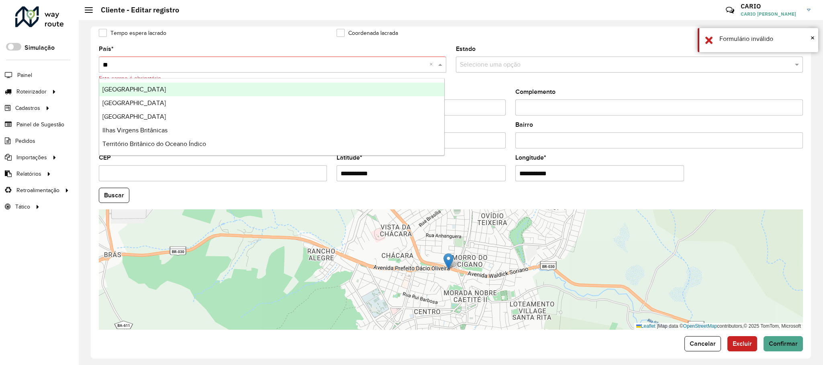
type input "***"
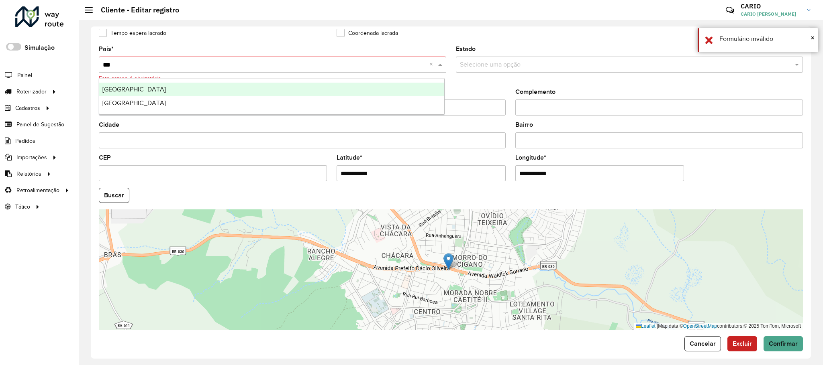
click at [131, 90] on div "Brasil" at bounding box center [271, 90] width 345 height 14
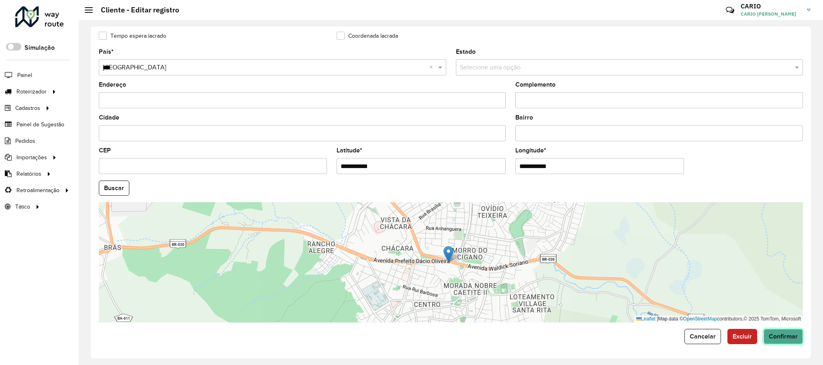
click at [786, 338] on span "Confirmar" at bounding box center [783, 336] width 29 height 7
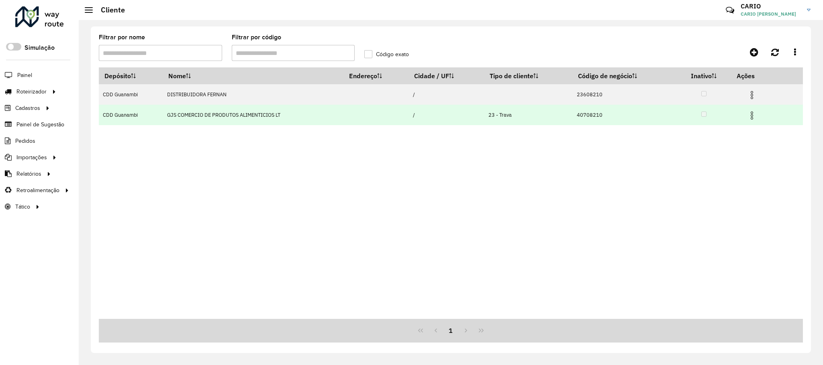
click at [753, 118] on img at bounding box center [752, 116] width 10 height 10
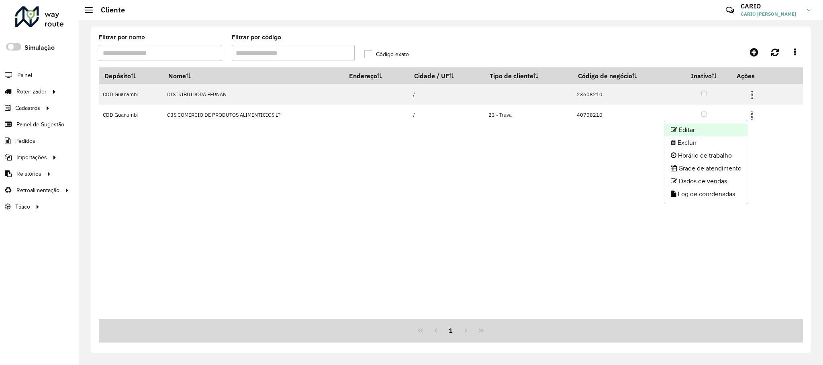
click at [696, 131] on li "Editar" at bounding box center [706, 130] width 84 height 13
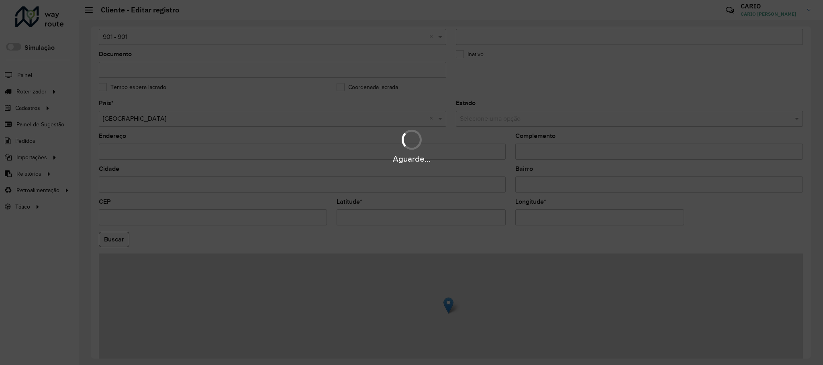
scroll to position [235, 0]
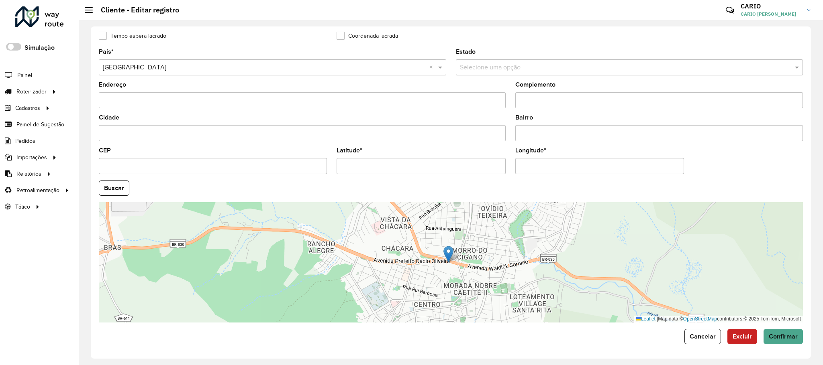
click at [154, 133] on input "Cidade" at bounding box center [302, 133] width 407 height 16
type input "*"
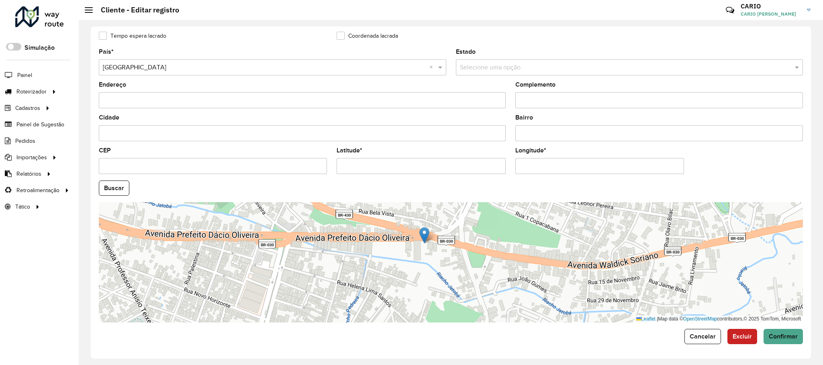
click at [426, 238] on img at bounding box center [424, 235] width 10 height 16
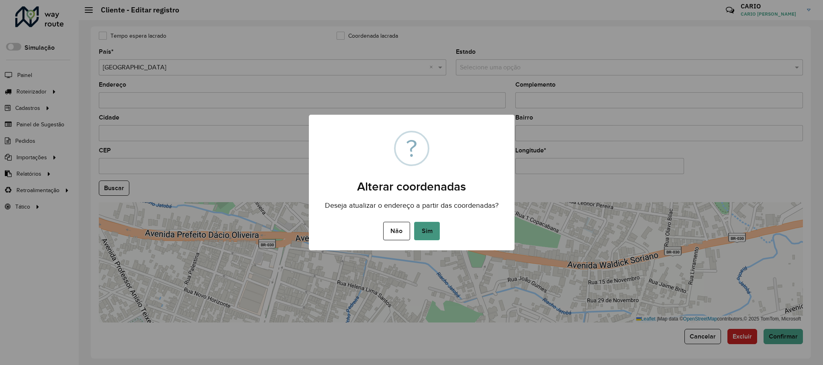
click at [432, 235] on button "Sim" at bounding box center [427, 231] width 26 height 18
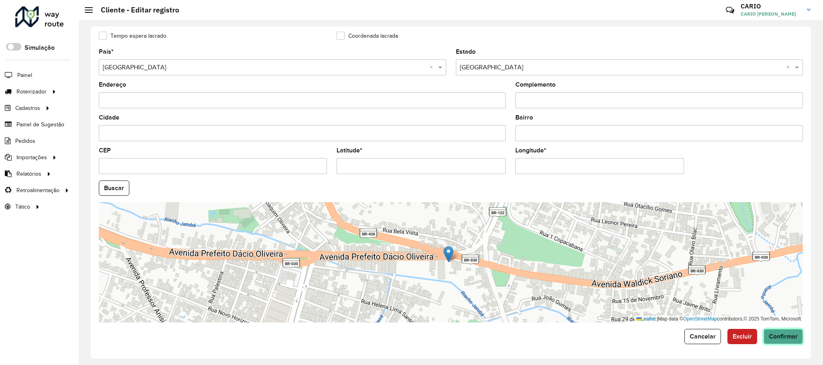
click at [779, 337] on span "Confirmar" at bounding box center [783, 336] width 29 height 7
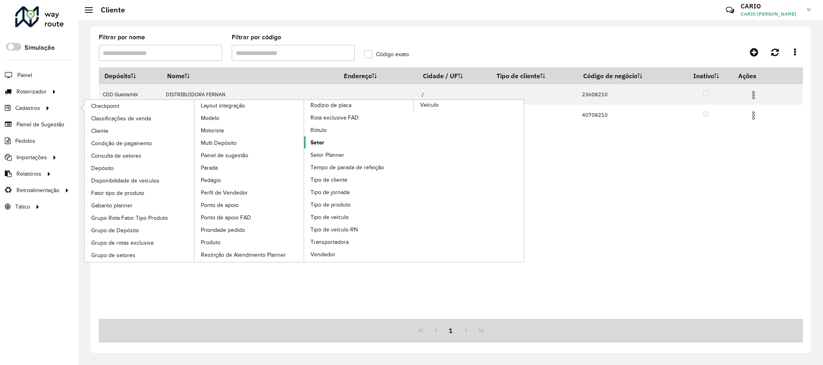
click at [322, 147] on span "Setor" at bounding box center [317, 143] width 14 height 8
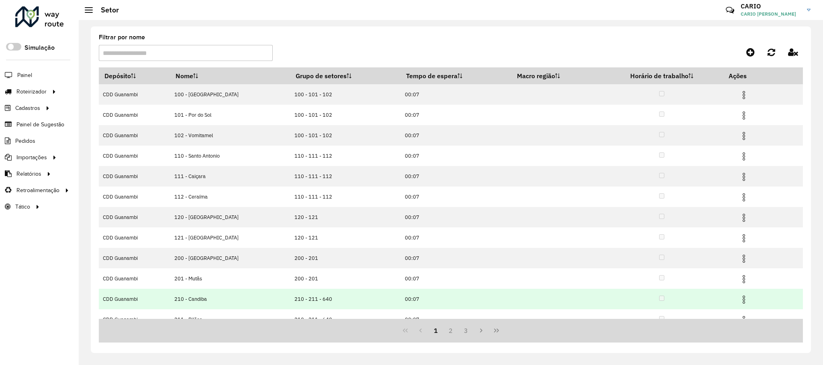
scroll to position [12, 0]
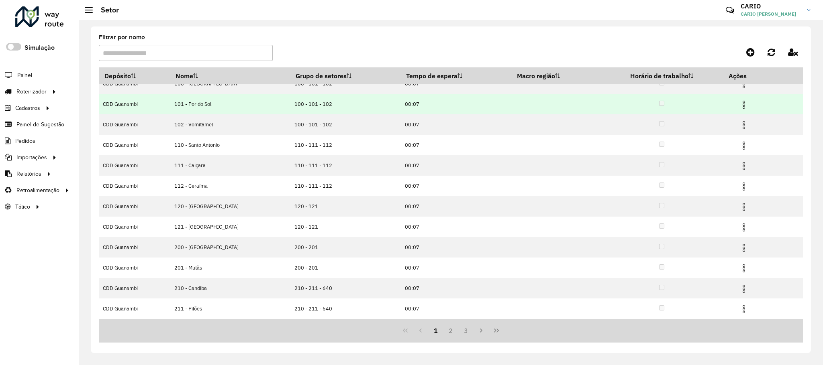
click at [743, 106] on img at bounding box center [744, 105] width 10 height 10
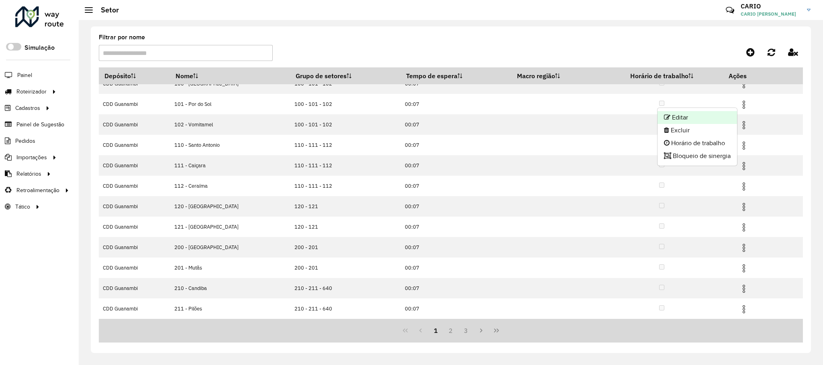
click at [694, 117] on li "Editar" at bounding box center [697, 117] width 80 height 13
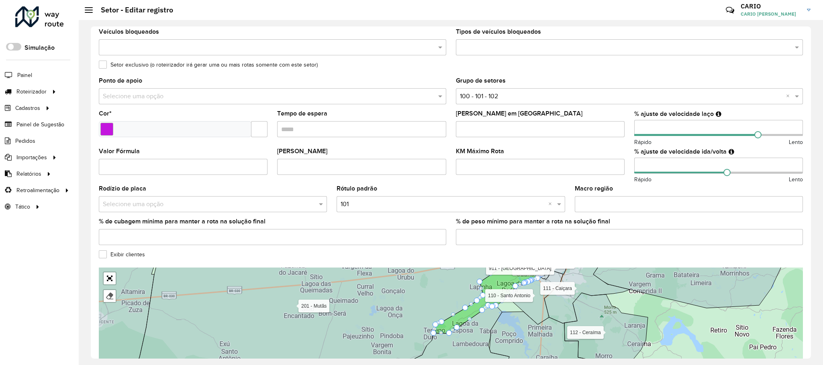
scroll to position [151, 0]
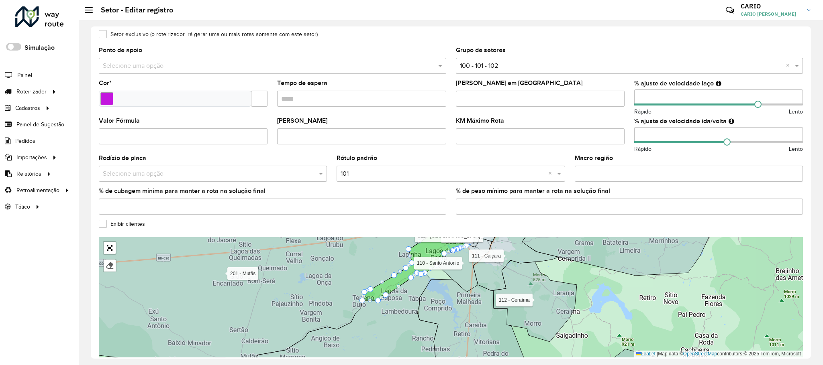
drag, startPoint x: 453, startPoint y: 299, endPoint x: 389, endPoint y: 296, distance: 63.9
click at [27, 235] on div "100 - Novo Horizonte 102 - Vomitamel 110 - Santo Antonio 111 - Caiçara 112 - Ce…" at bounding box center [27, 235] width 0 height 0
drag, startPoint x: 410, startPoint y: 278, endPoint x: 417, endPoint y: 288, distance: 12.4
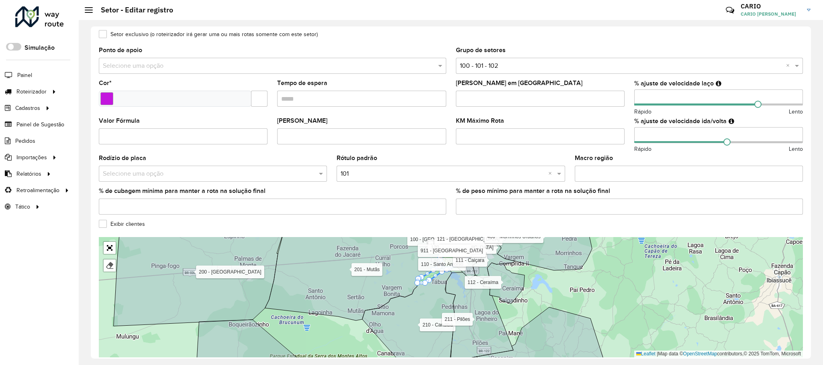
drag, startPoint x: 397, startPoint y: 231, endPoint x: 245, endPoint y: 233, distance: 152.2
click at [379, 228] on div "Exibir clientes" at bounding box center [451, 226] width 704 height 10
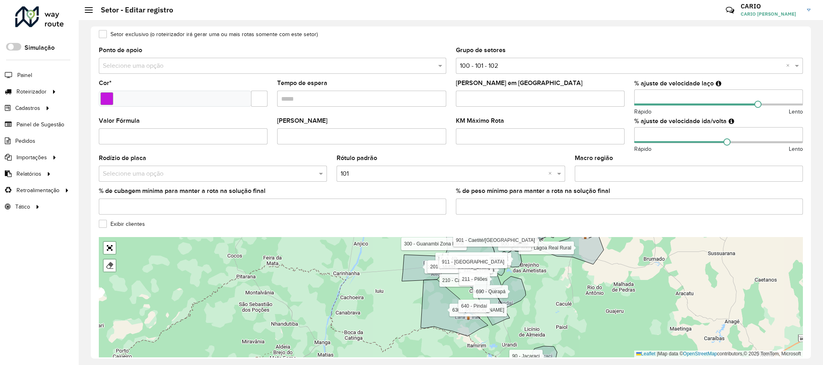
scroll to position [188, 0]
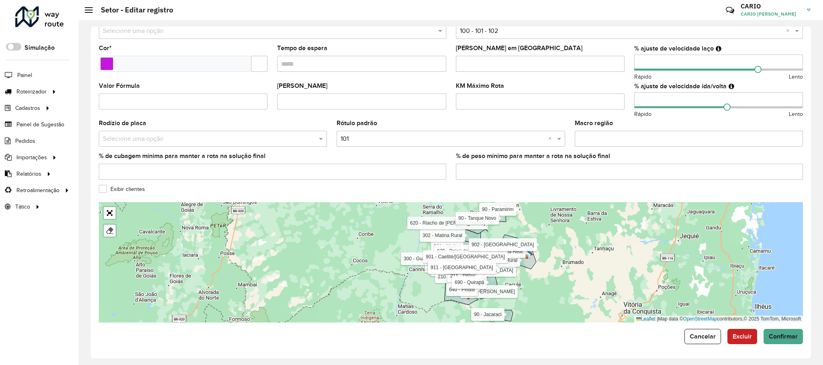
drag, startPoint x: 576, startPoint y: 252, endPoint x: 481, endPoint y: 260, distance: 95.6
click at [583, 279] on div "100 - Novo Horizonte 102 - Vomitamel 110 - Santo Antonio 111 - Caiçara 112 - Ce…" at bounding box center [451, 262] width 704 height 120
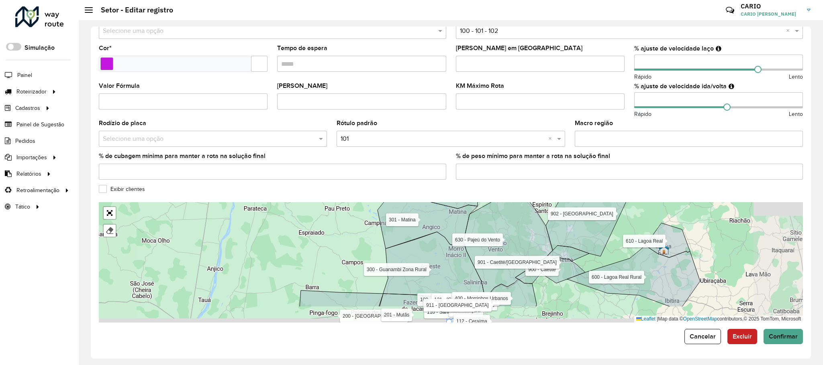
drag, startPoint x: 361, startPoint y: 278, endPoint x: 288, endPoint y: 229, distance: 87.9
click at [288, 226] on div "100 - Novo Horizonte 102 - Vomitamel 110 - Santo Antonio 111 - Caiçara 112 - Ce…" at bounding box center [451, 262] width 704 height 120
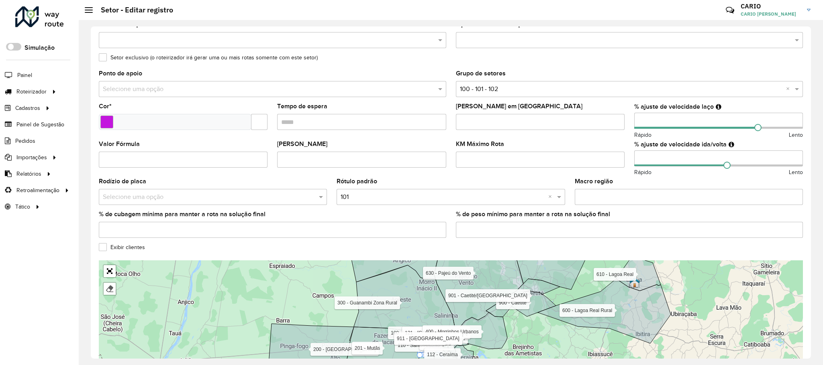
scroll to position [7, 0]
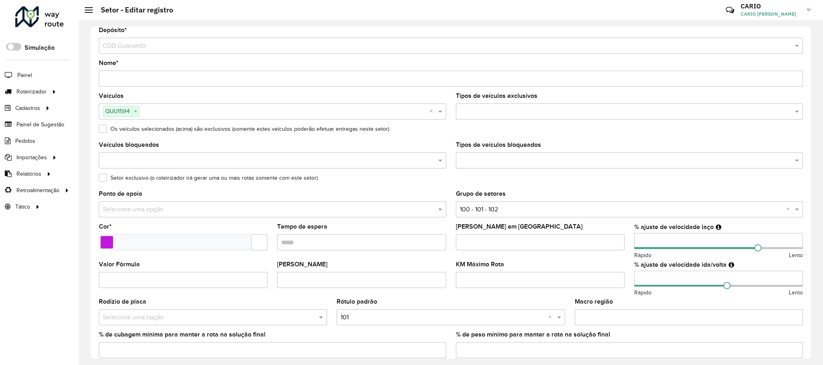
click at [535, 156] on input "text" at bounding box center [625, 161] width 335 height 10
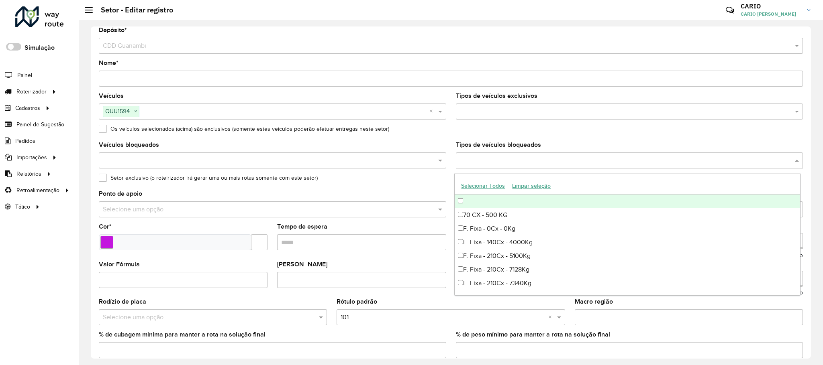
click at [531, 134] on div "Os veículos selecionados (acima) são exclusivos (somente estes veículos poderão…" at bounding box center [451, 131] width 704 height 10
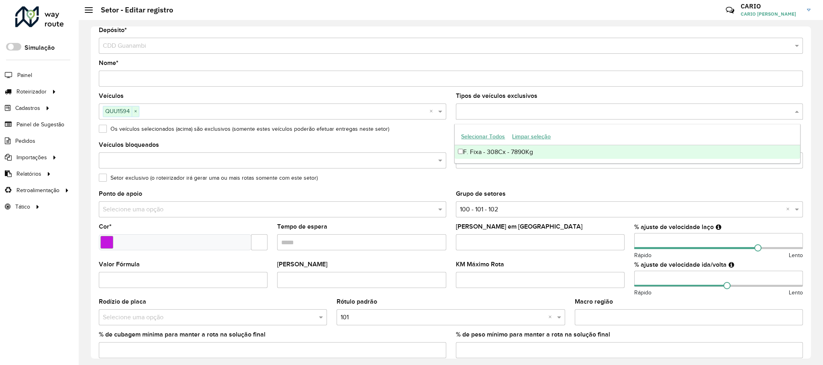
click at [590, 108] on input "text" at bounding box center [625, 112] width 335 height 10
click at [587, 110] on input "text" at bounding box center [625, 112] width 335 height 10
click at [425, 139] on formly-field "Os veículos selecionados (acima) são exclusivos (somente estes veículos poderão…" at bounding box center [451, 134] width 714 height 16
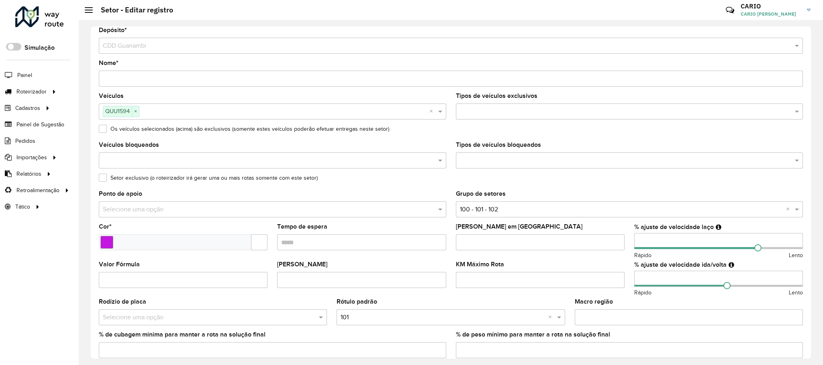
scroll to position [0, 0]
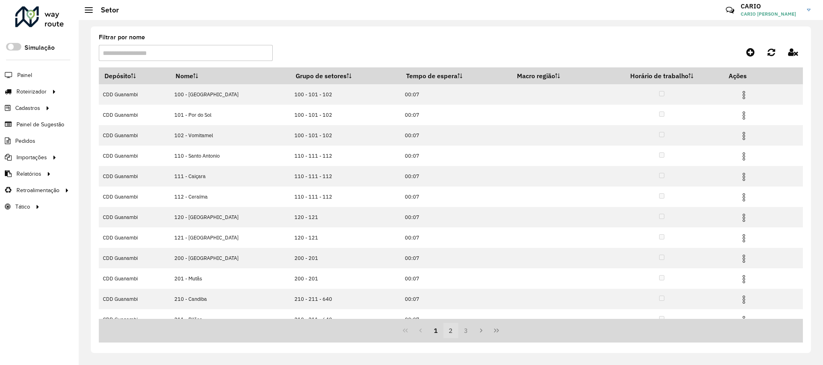
click at [449, 329] on button "2" at bounding box center [450, 330] width 15 height 15
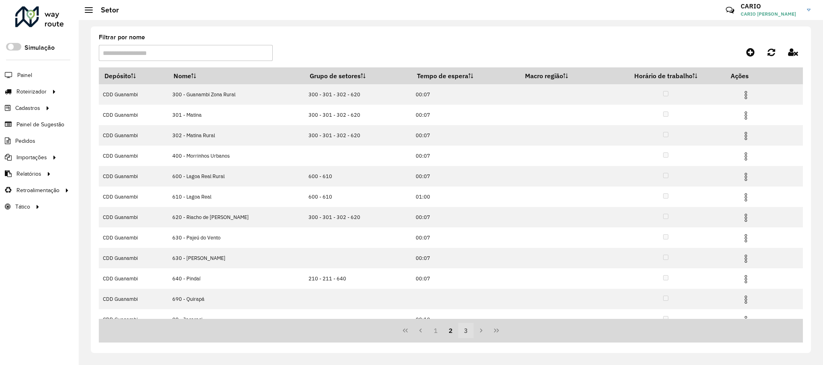
click at [464, 333] on button "3" at bounding box center [465, 330] width 15 height 15
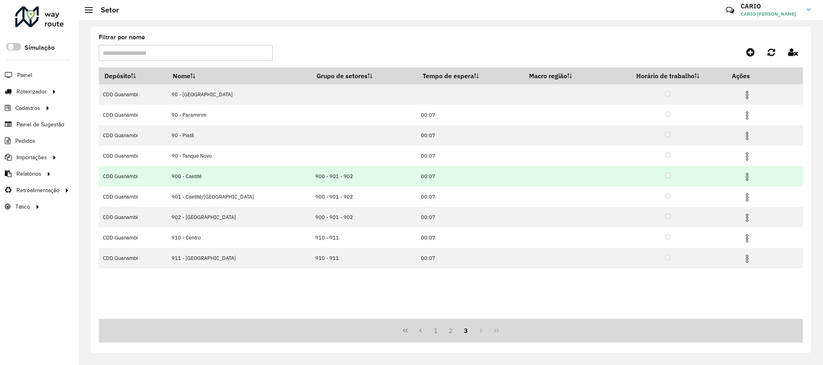
click at [747, 180] on img at bounding box center [747, 177] width 10 height 10
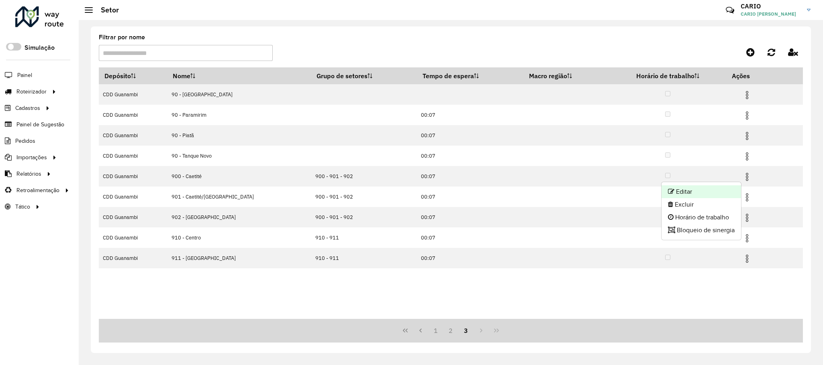
click at [712, 192] on li "Editar" at bounding box center [701, 192] width 80 height 13
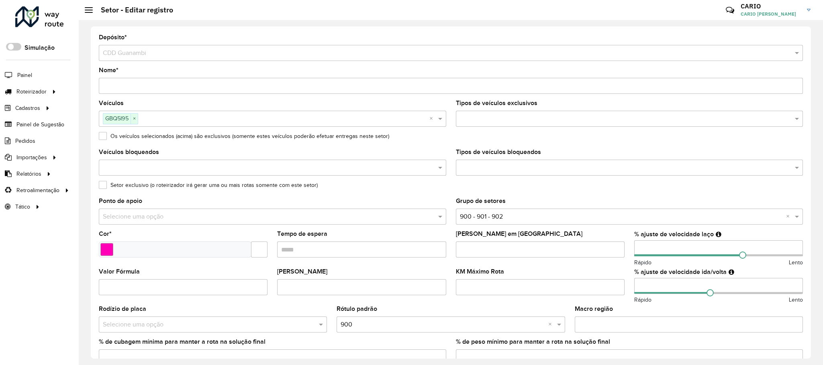
click at [558, 122] on input "text" at bounding box center [625, 119] width 335 height 10
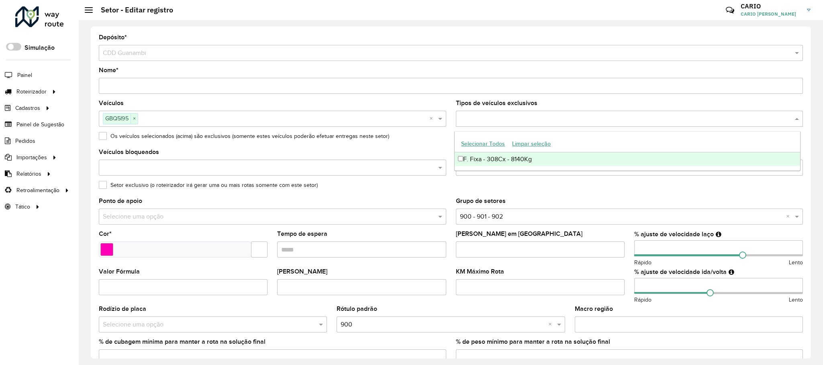
click at [558, 122] on input "text" at bounding box center [625, 119] width 335 height 10
click at [441, 137] on div "Os veículos selecionados (acima) são exclusivos (somente estes veículos poderão…" at bounding box center [451, 138] width 704 height 10
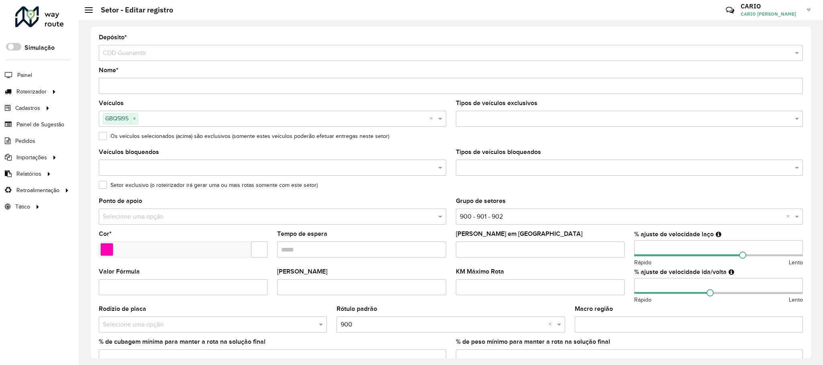
click at [543, 172] on input "text" at bounding box center [625, 168] width 335 height 10
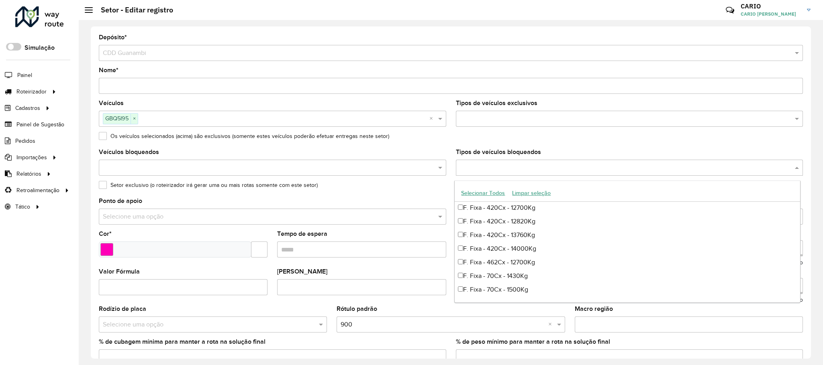
scroll to position [181, 0]
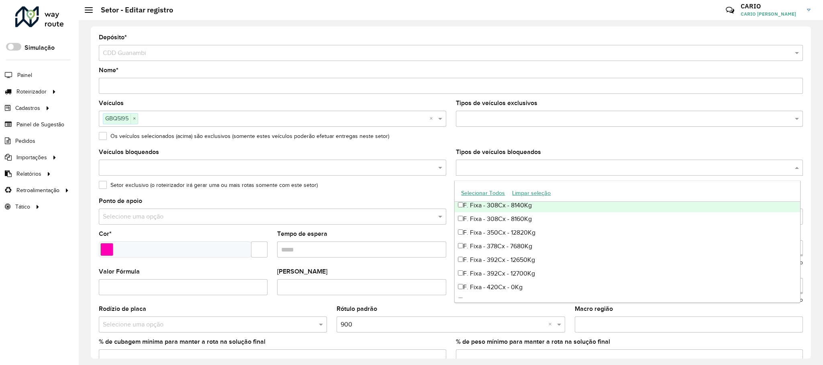
click at [447, 146] on formly-field "Os veículos selecionados (acima) são exclusivos (somente estes veículos poderão…" at bounding box center [451, 141] width 714 height 16
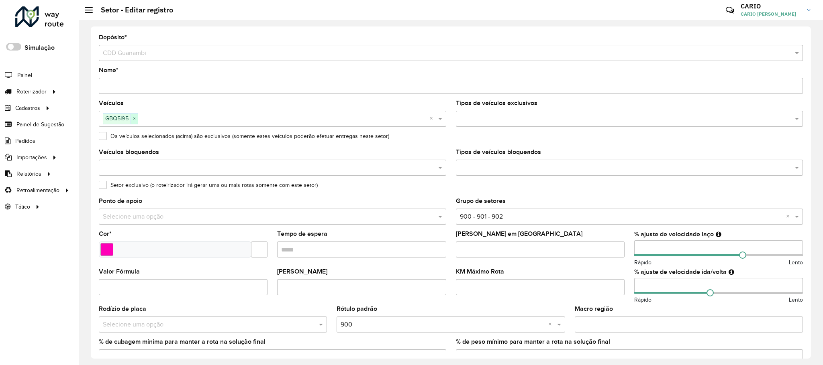
click at [136, 121] on span "×" at bounding box center [134, 119] width 7 height 10
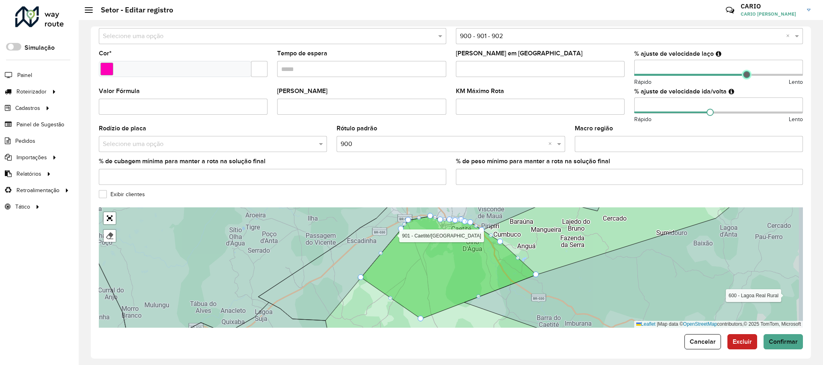
click at [745, 78] on span at bounding box center [746, 74] width 7 height 7
click at [711, 116] on span at bounding box center [712, 112] width 7 height 7
click at [775, 344] on span "Confirmar" at bounding box center [783, 342] width 29 height 7
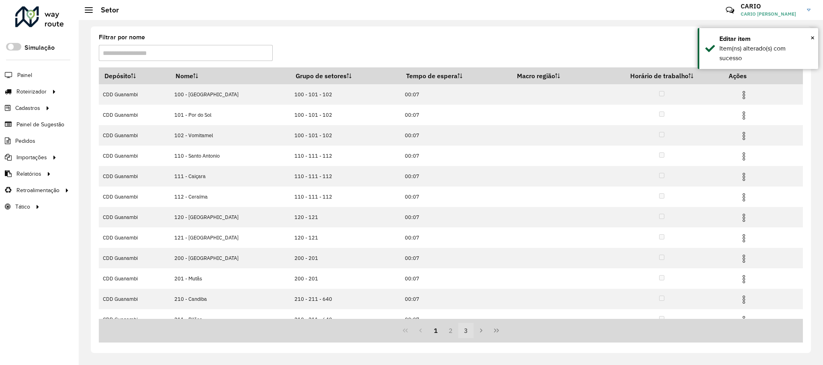
click at [465, 330] on button "3" at bounding box center [465, 330] width 15 height 15
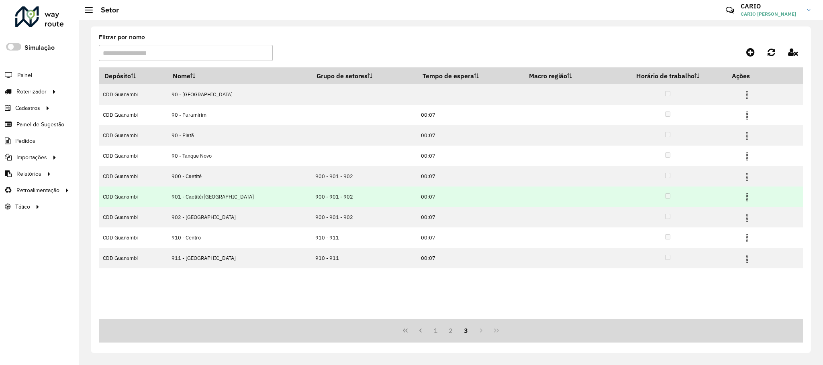
click at [747, 198] on img at bounding box center [747, 198] width 10 height 10
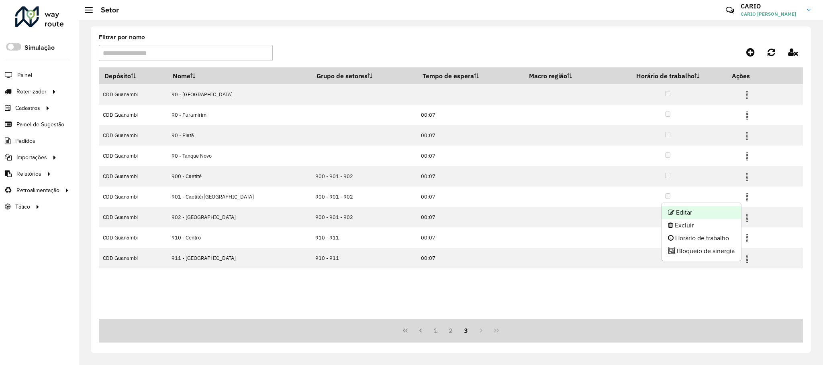
click at [708, 208] on li "Editar" at bounding box center [701, 212] width 80 height 13
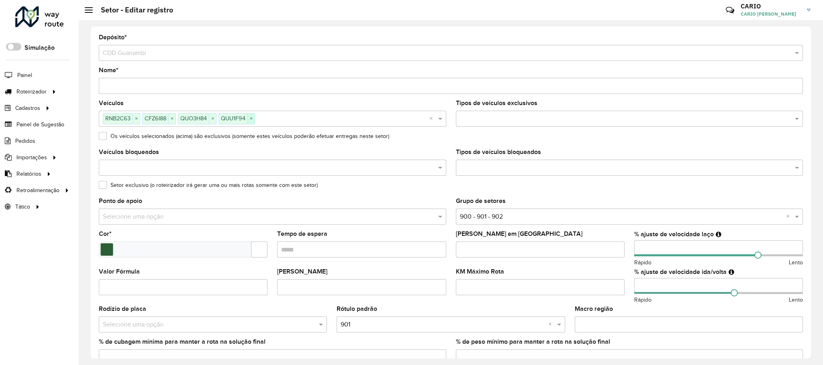
click at [255, 120] on span "×" at bounding box center [250, 119] width 7 height 10
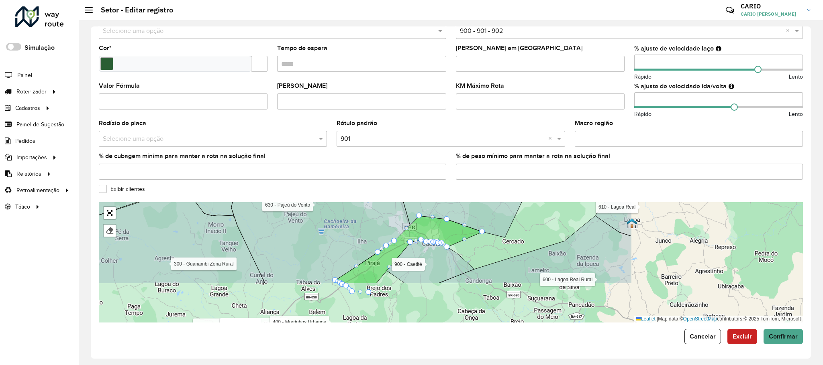
drag, startPoint x: 535, startPoint y: 292, endPoint x: 287, endPoint y: 241, distance: 253.6
click at [287, 241] on icon at bounding box center [320, 211] width 179 height 145
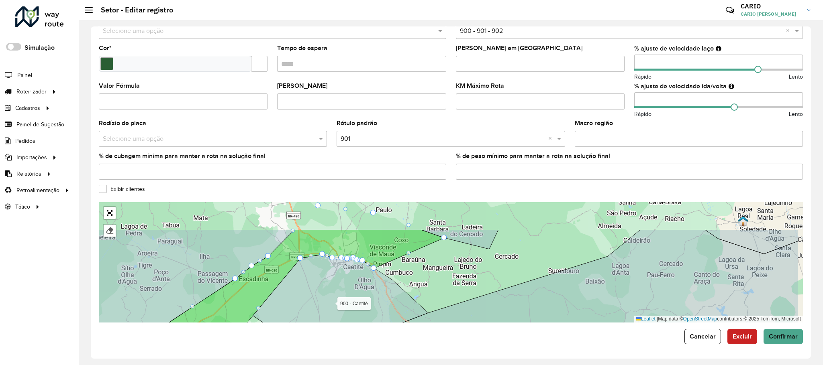
drag, startPoint x: 514, startPoint y: 235, endPoint x: 442, endPoint y: 275, distance: 82.0
click at [443, 275] on div "100 - Novo Horizonte 101 - Por do Sol 102 - Vomitamel 110 - Santo Antonio 111 -…" at bounding box center [451, 262] width 704 height 120
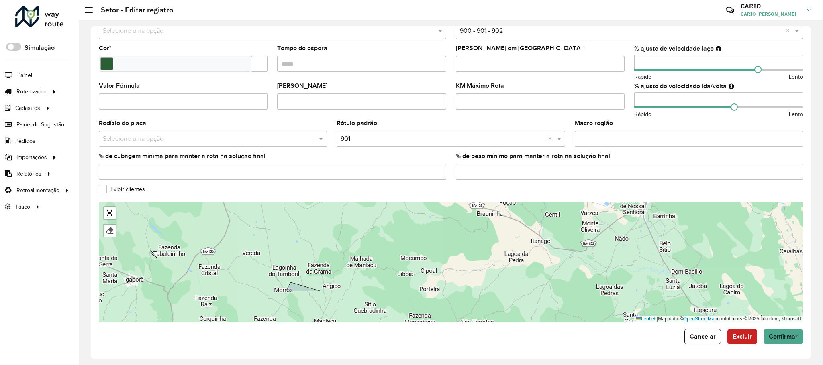
drag, startPoint x: 524, startPoint y: 300, endPoint x: 646, endPoint y: 255, distance: 130.0
click at [646, 256] on div "100 - Novo Horizonte 101 - Por do Sol 102 - Vomitamel 110 - Santo Antonio 111 -…" at bounding box center [451, 262] width 704 height 120
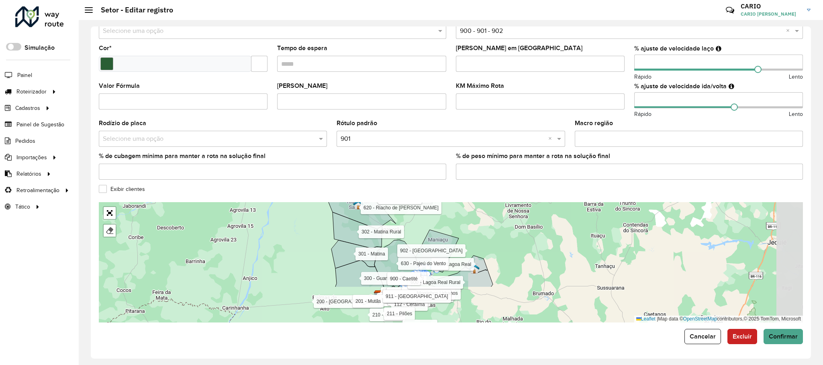
drag, startPoint x: 486, startPoint y: 271, endPoint x: 440, endPoint y: 222, distance: 67.1
click at [440, 222] on div "100 - Novo Horizonte 101 - Por do Sol 102 - Vomitamel 110 - Santo Antonio 111 -…" at bounding box center [451, 262] width 704 height 120
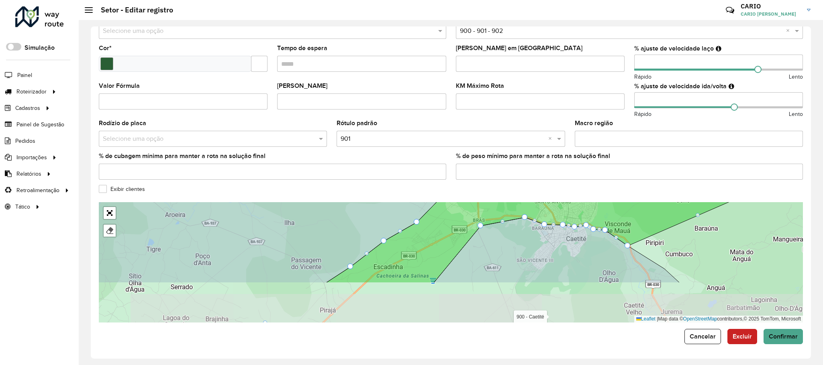
drag, startPoint x: 543, startPoint y: 299, endPoint x: 515, endPoint y: 245, distance: 60.9
click at [515, 245] on icon at bounding box center [557, 250] width 246 height 65
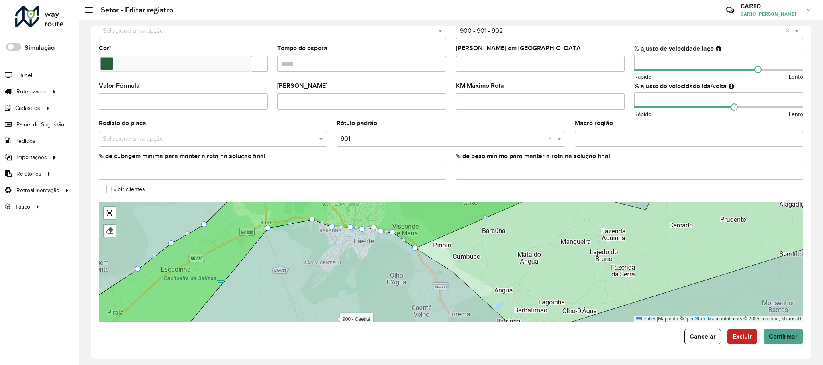
drag, startPoint x: 529, startPoint y: 281, endPoint x: 541, endPoint y: 274, distance: 14.1
click at [541, 274] on div "100 - Novo Horizonte 101 - Por do Sol 102 - Vomitamel 110 - Santo Antonio 111 -…" at bounding box center [451, 262] width 704 height 120
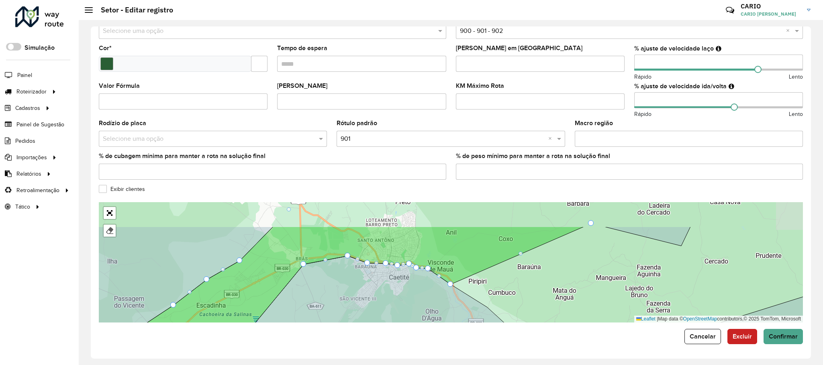
drag, startPoint x: 446, startPoint y: 227, endPoint x: 484, endPoint y: 260, distance: 50.6
click at [484, 260] on icon at bounding box center [328, 299] width 511 height 145
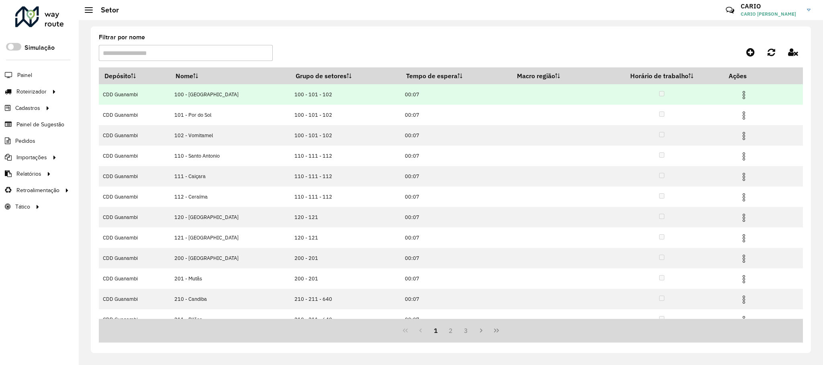
click at [742, 94] on img at bounding box center [744, 95] width 10 height 10
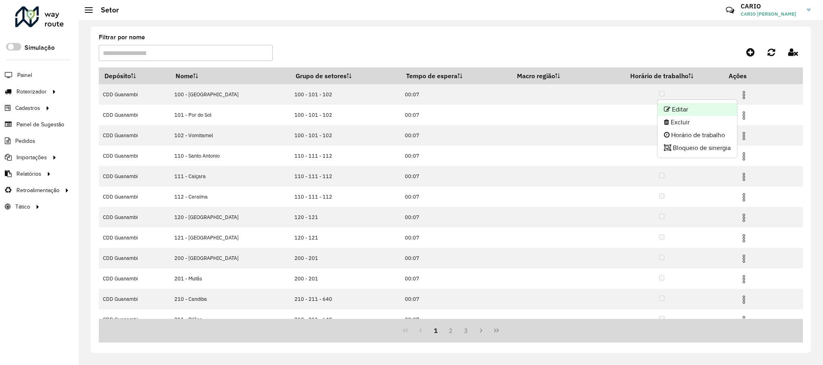
click at [708, 111] on li "Editar" at bounding box center [697, 109] width 80 height 13
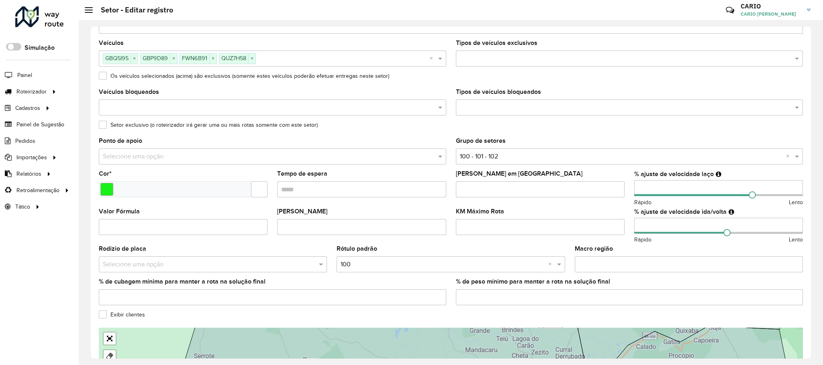
scroll to position [120, 0]
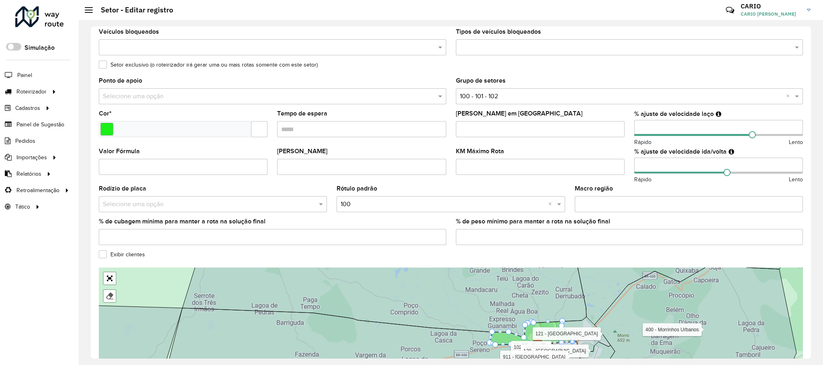
click at [596, 202] on input "Macro região" at bounding box center [689, 204] width 228 height 16
click at [558, 181] on formly-field "KM Máximo Rota" at bounding box center [540, 168] width 178 height 38
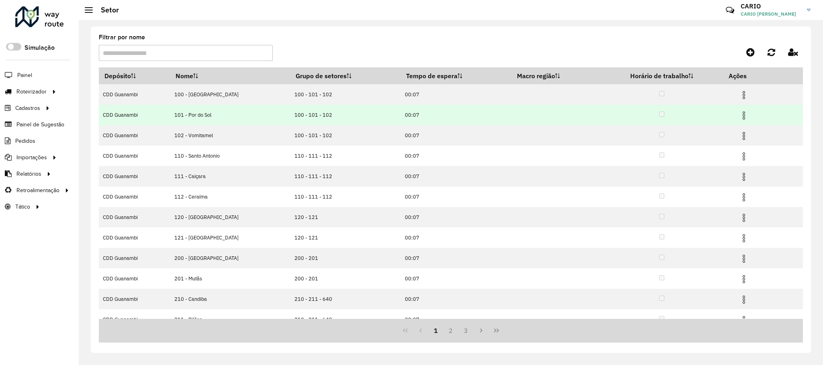
click at [743, 114] on img at bounding box center [744, 116] width 10 height 10
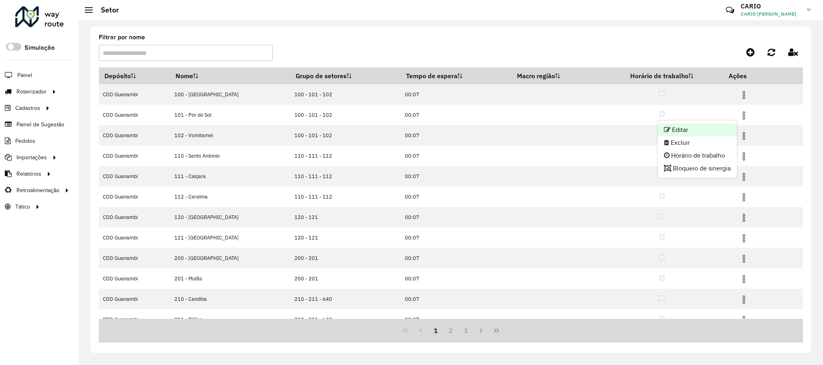
click at [698, 128] on li "Editar" at bounding box center [697, 130] width 80 height 13
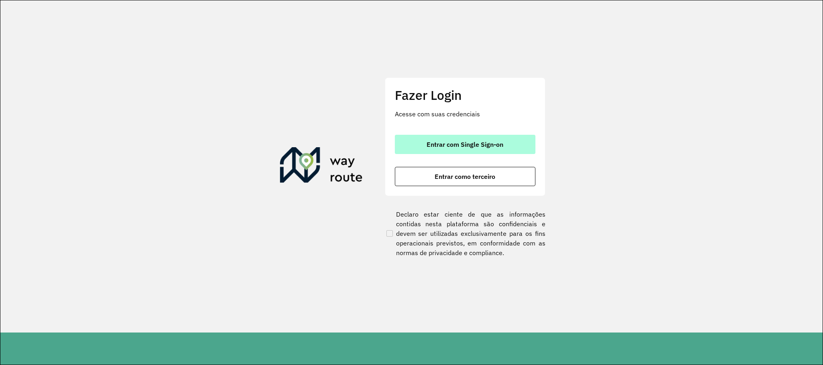
click at [510, 138] on button "Entrar com Single Sign-on" at bounding box center [465, 144] width 141 height 19
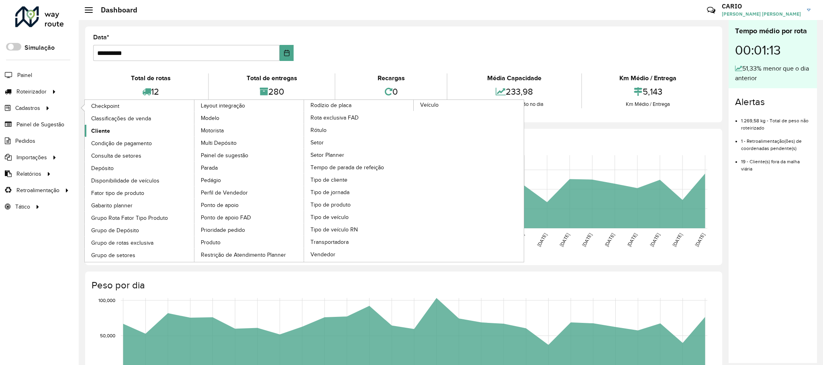
click at [102, 134] on span "Cliente" at bounding box center [100, 131] width 19 height 8
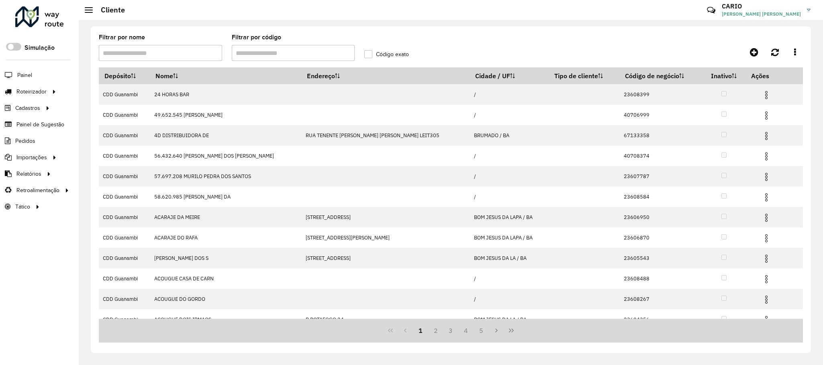
click at [275, 54] on input "Filtrar por código" at bounding box center [293, 53] width 123 height 16
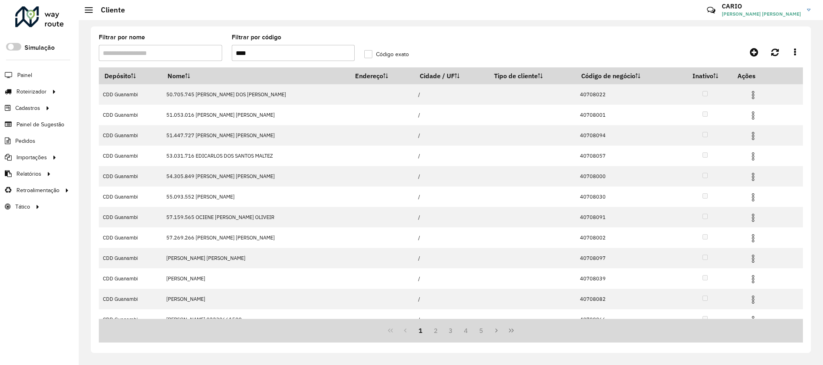
click at [276, 52] on input "****" at bounding box center [293, 53] width 123 height 16
type input "*"
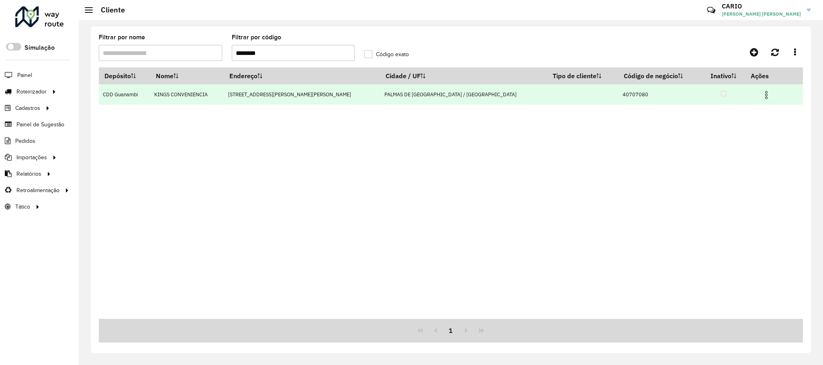
type input "********"
click at [761, 95] on img at bounding box center [766, 95] width 10 height 10
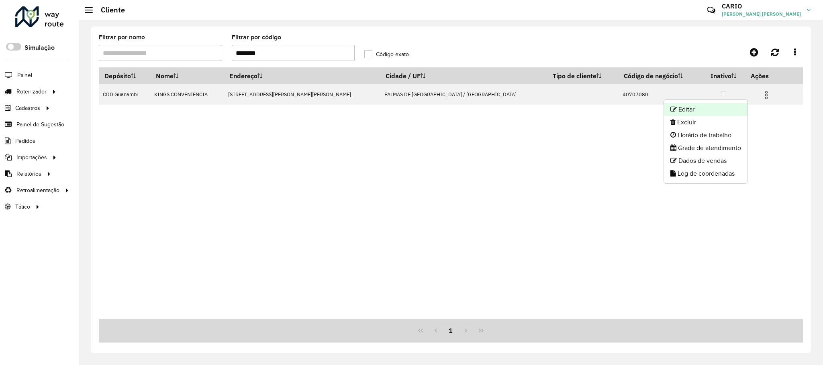
click at [691, 113] on li "Editar" at bounding box center [706, 109] width 84 height 13
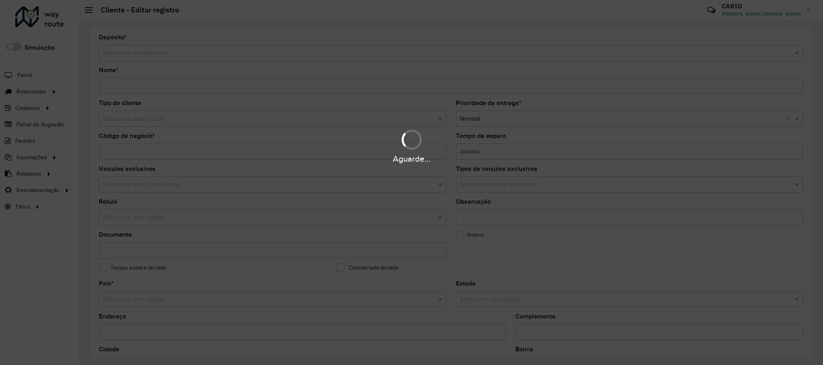
type input "**********"
type input "********"
type input "**********"
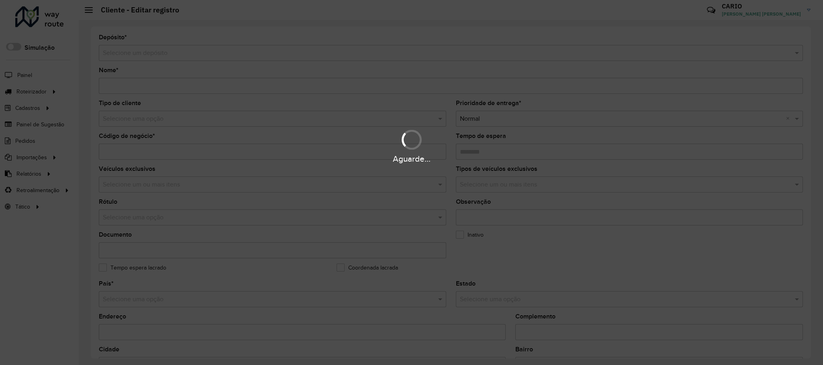
type input "******"
type input "**********"
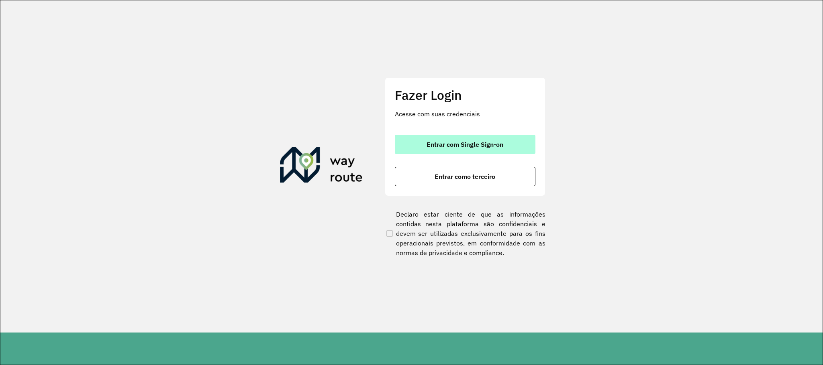
click at [509, 148] on button "Entrar com Single Sign-on" at bounding box center [465, 144] width 141 height 19
